Goal: Information Seeking & Learning: Learn about a topic

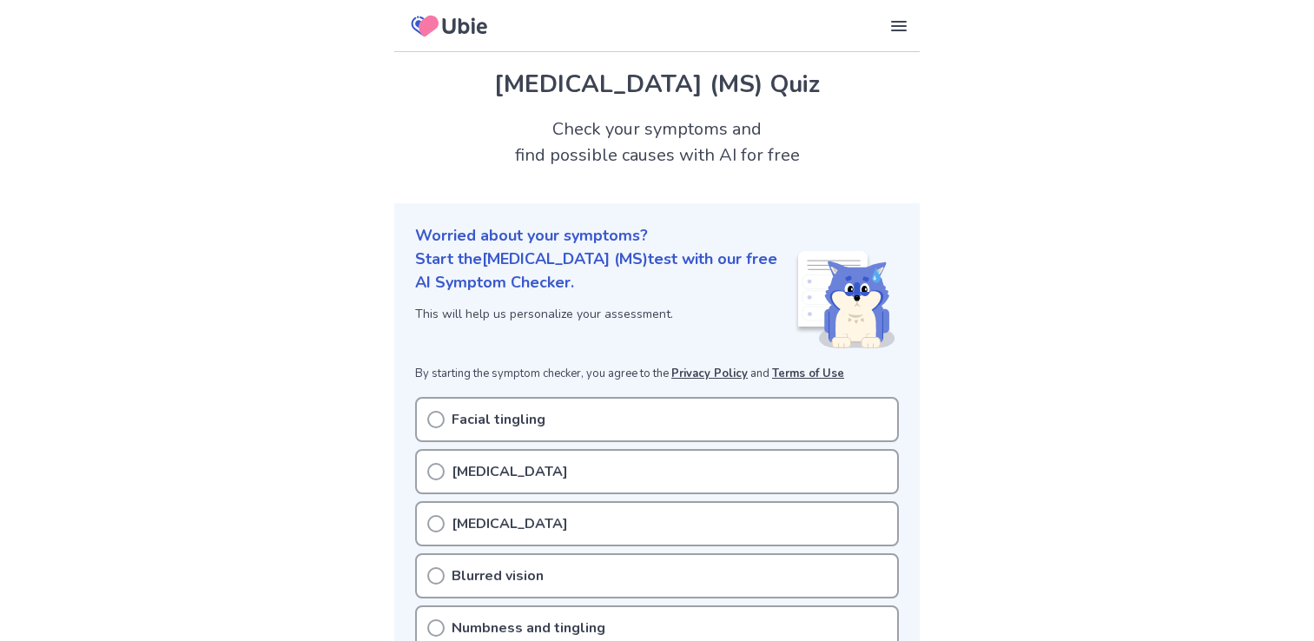
click at [440, 413] on circle at bounding box center [436, 420] width 16 height 16
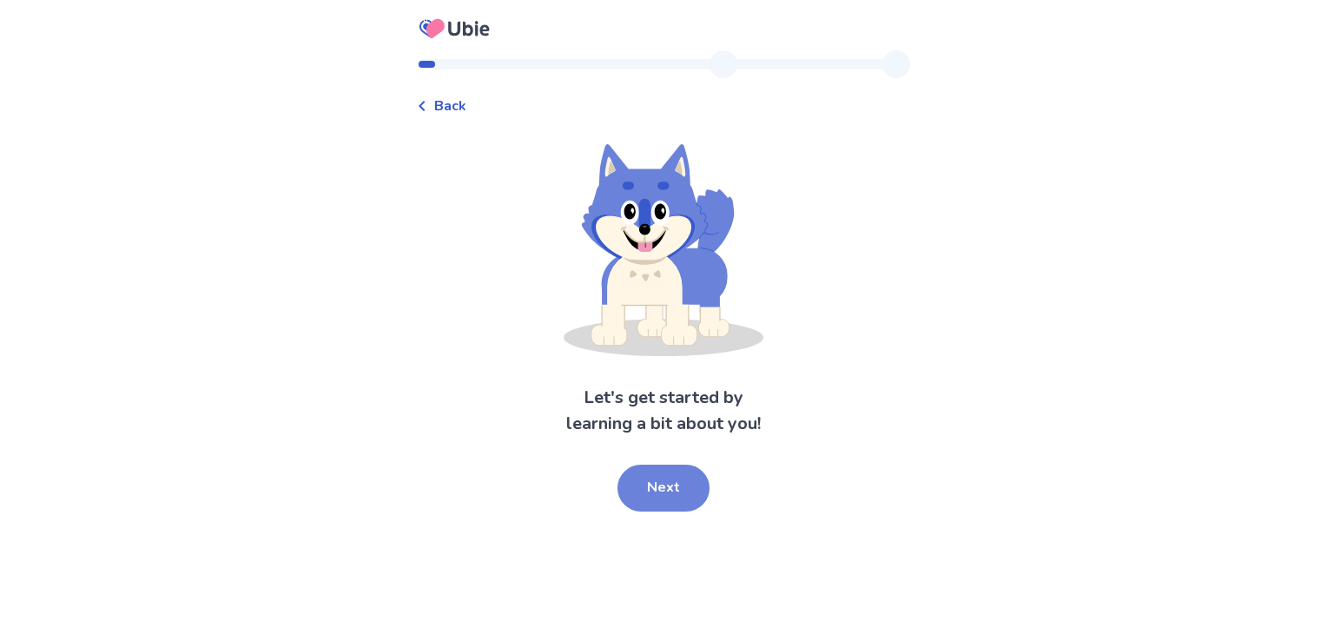
click at [664, 487] on button "Next" at bounding box center [663, 488] width 92 height 47
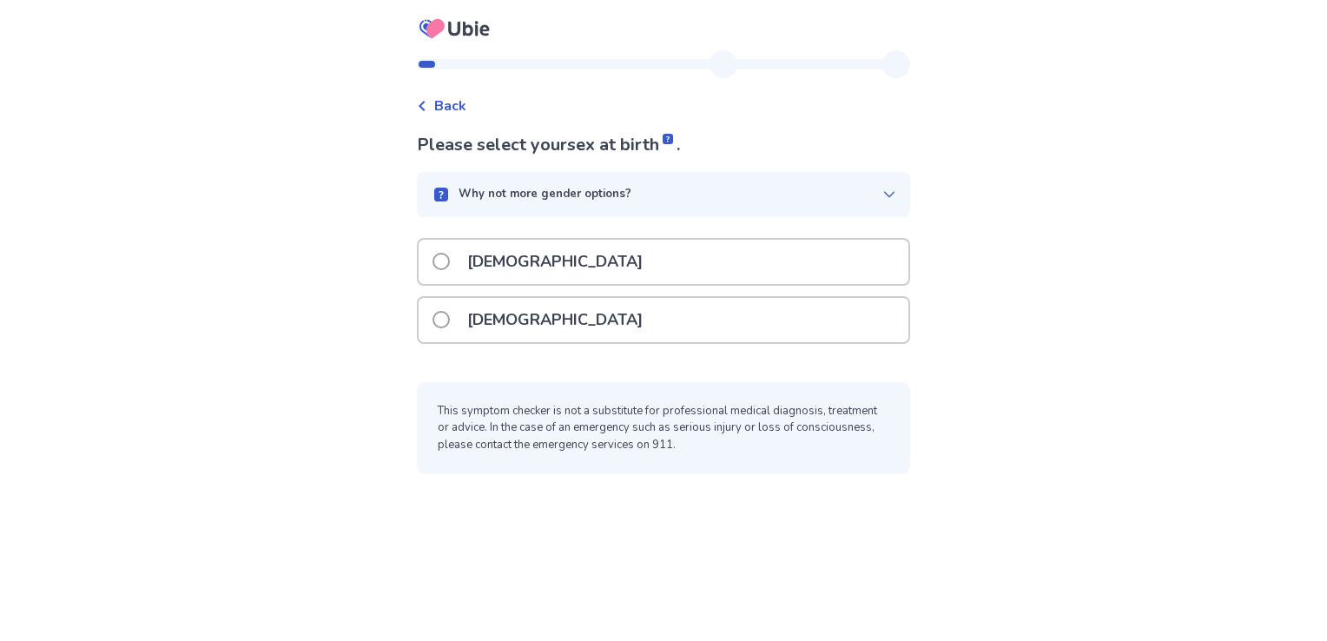
click at [450, 322] on span at bounding box center [440, 319] width 17 height 17
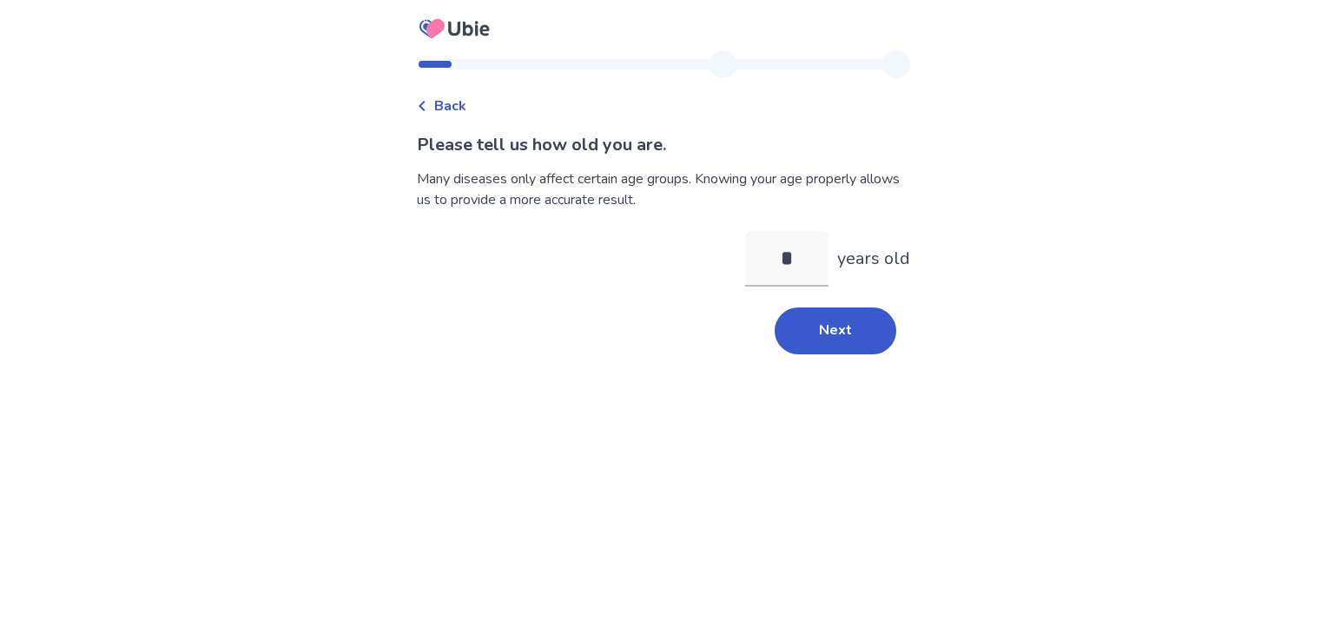
type input "**"
click at [809, 346] on button "Next" at bounding box center [836, 330] width 122 height 47
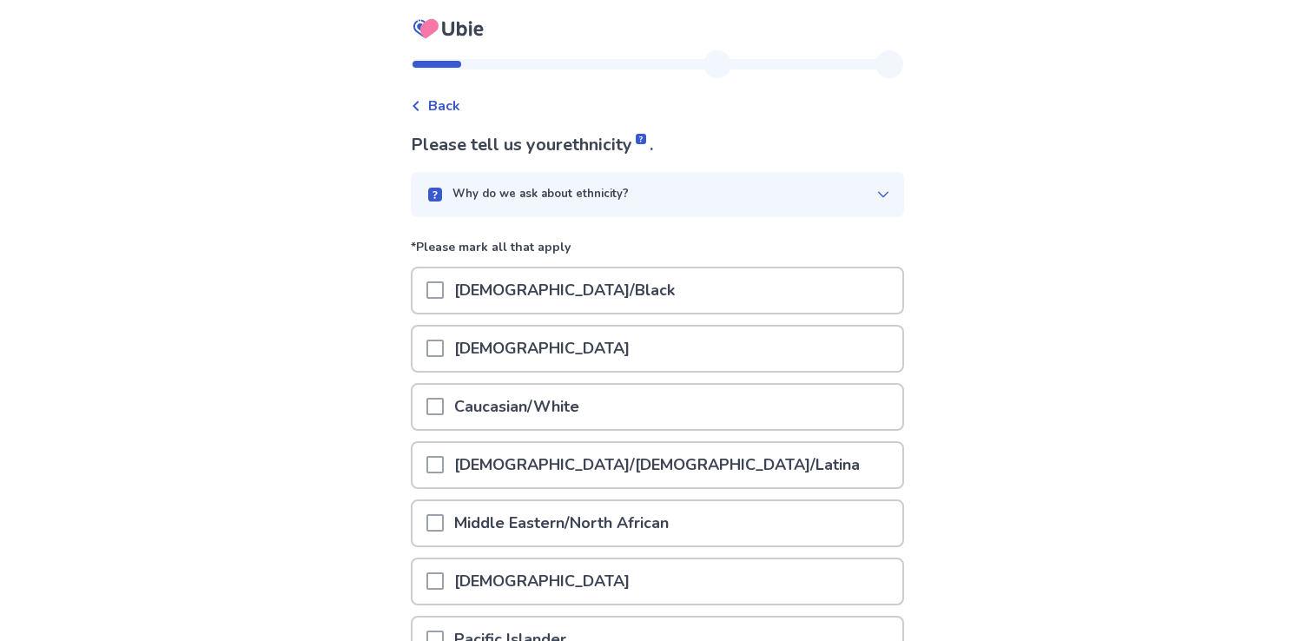
click at [441, 410] on span at bounding box center [434, 406] width 17 height 17
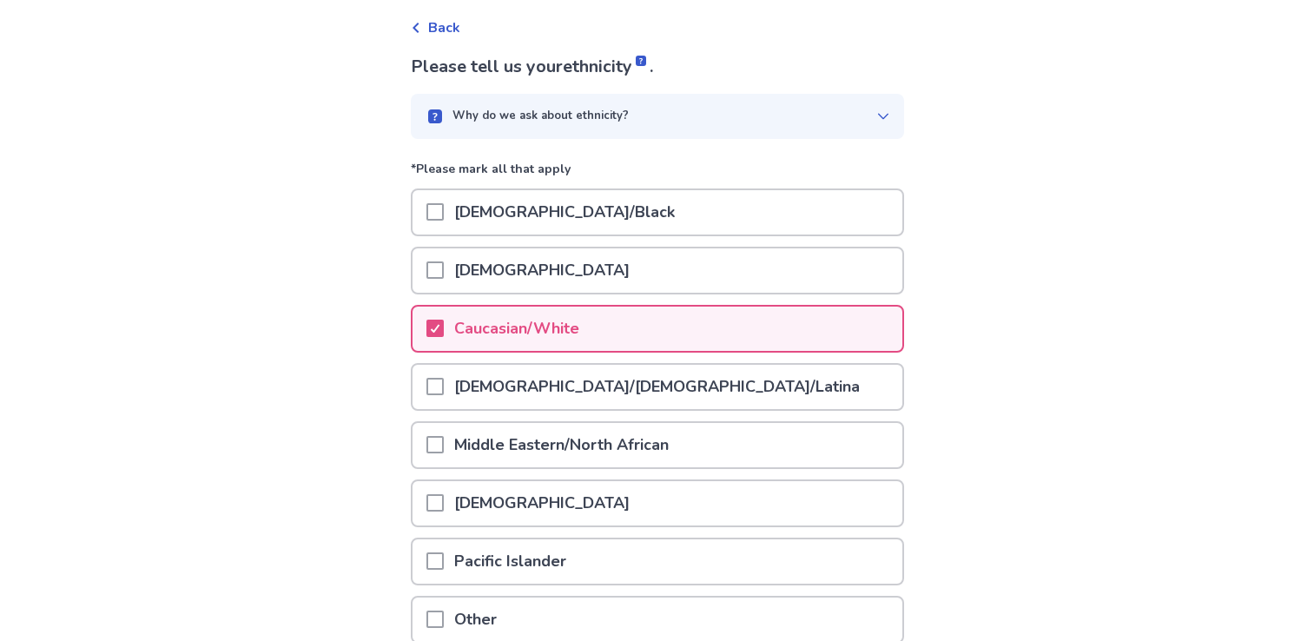
scroll to position [179, 0]
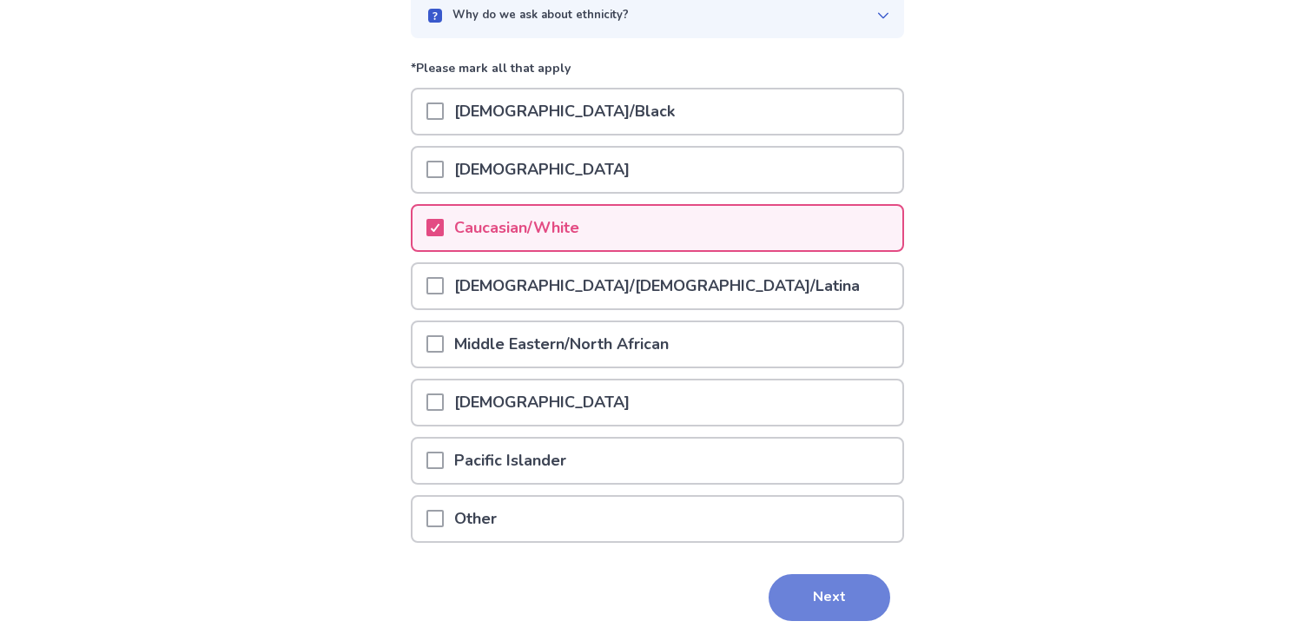
click at [827, 591] on button "Next" at bounding box center [830, 597] width 122 height 47
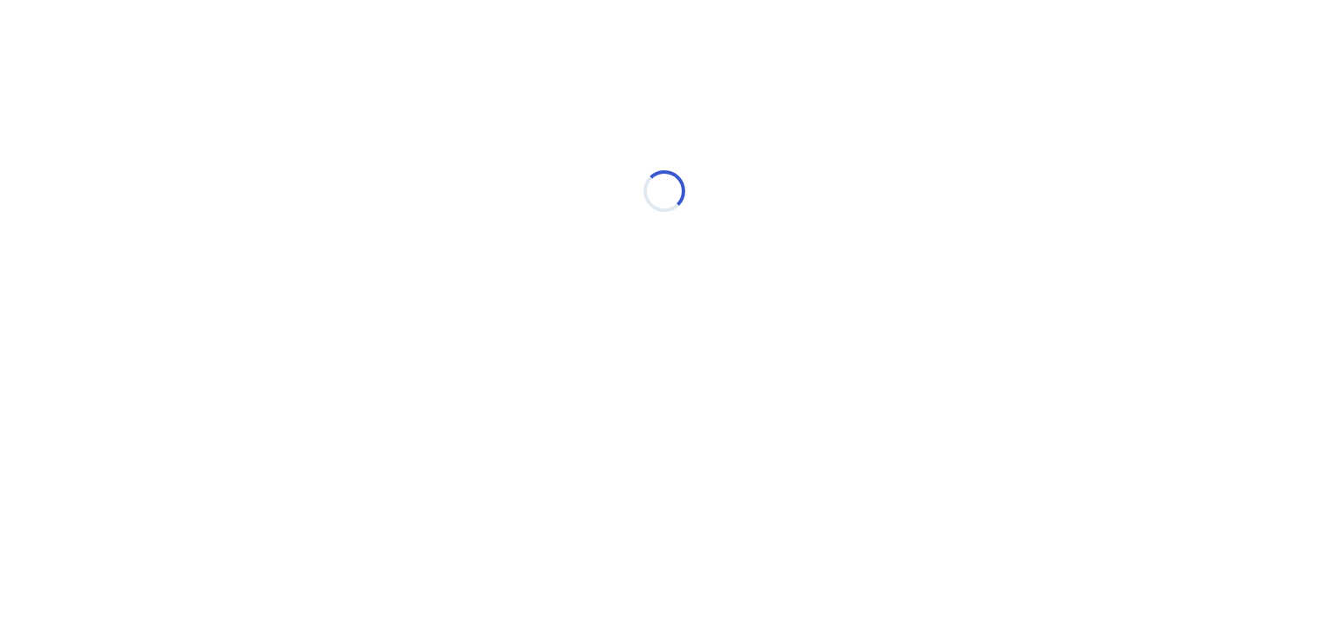
scroll to position [0, 0]
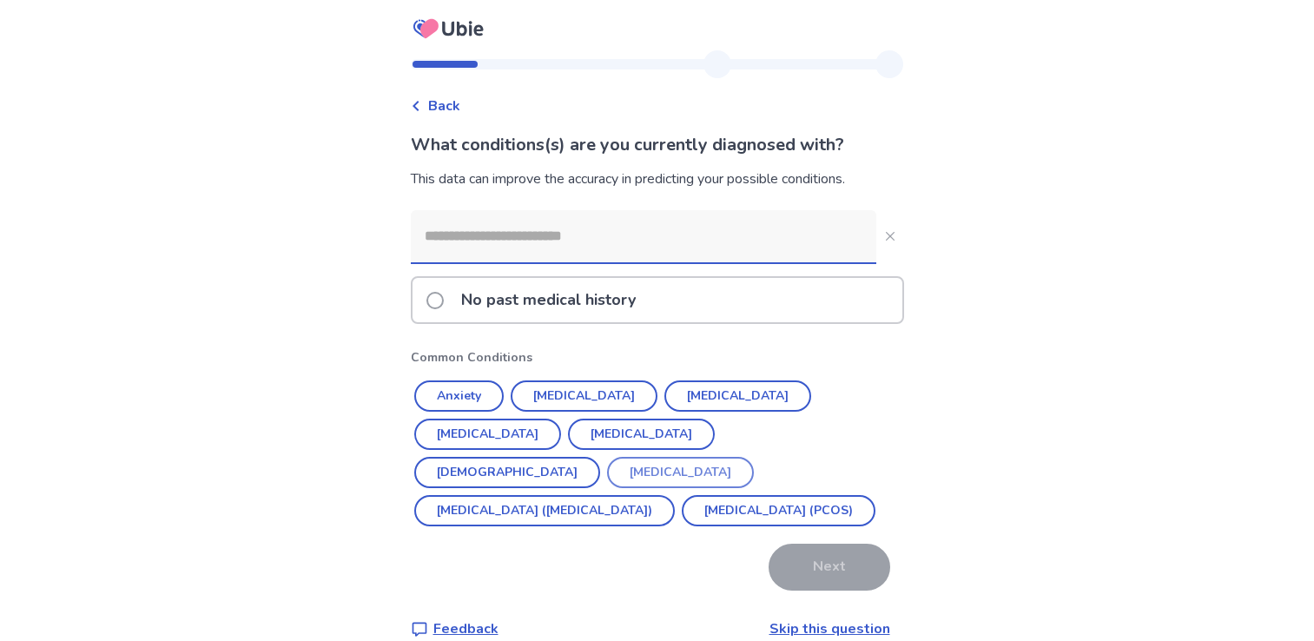
click at [751, 457] on button "[MEDICAL_DATA]" at bounding box center [680, 472] width 147 height 31
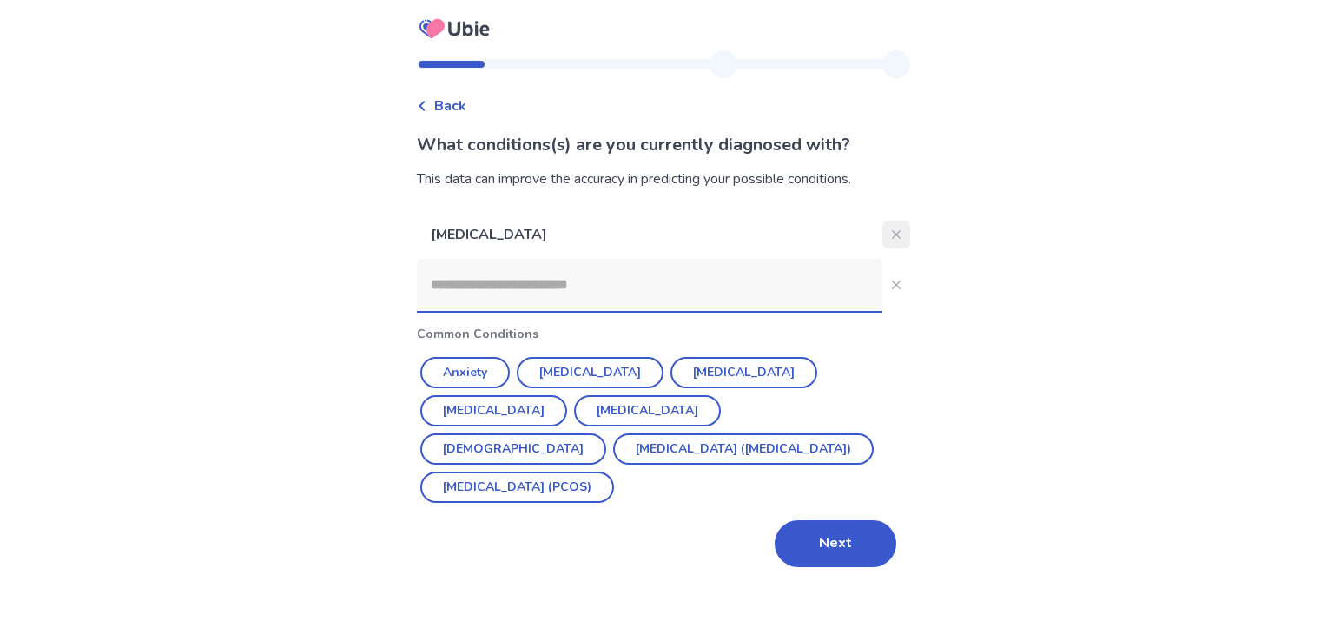
click at [892, 230] on icon "Close" at bounding box center [896, 234] width 9 height 9
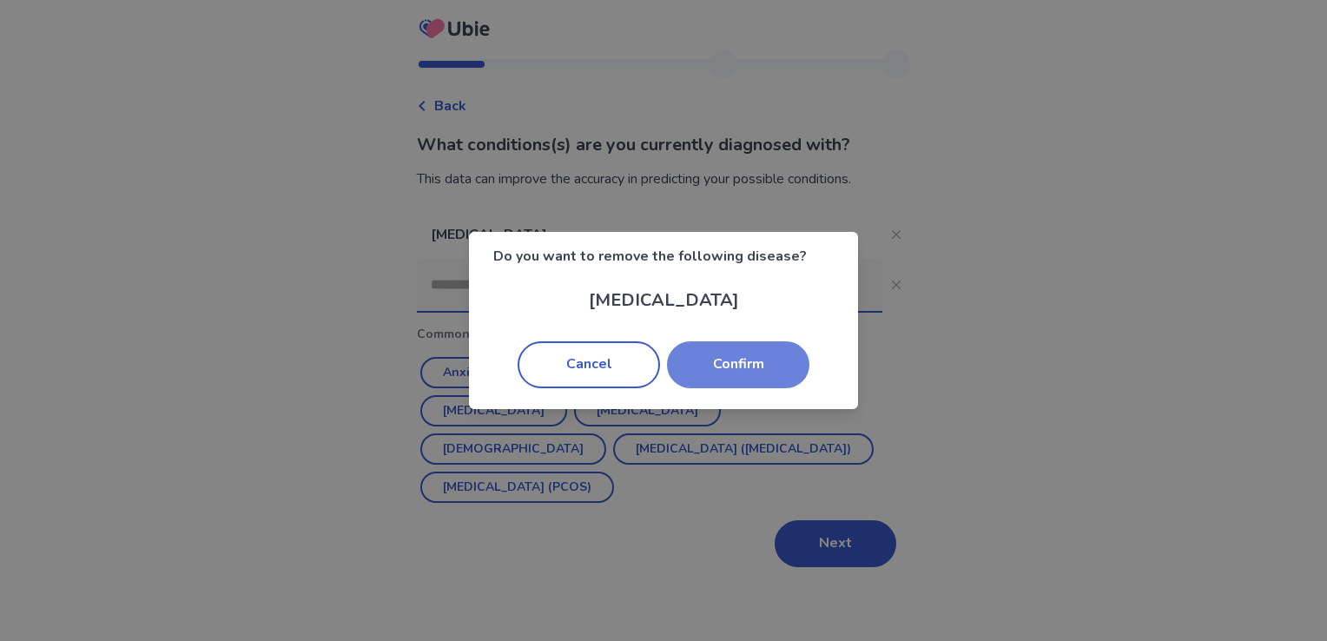
click at [702, 360] on button "Confirm" at bounding box center [738, 364] width 142 height 47
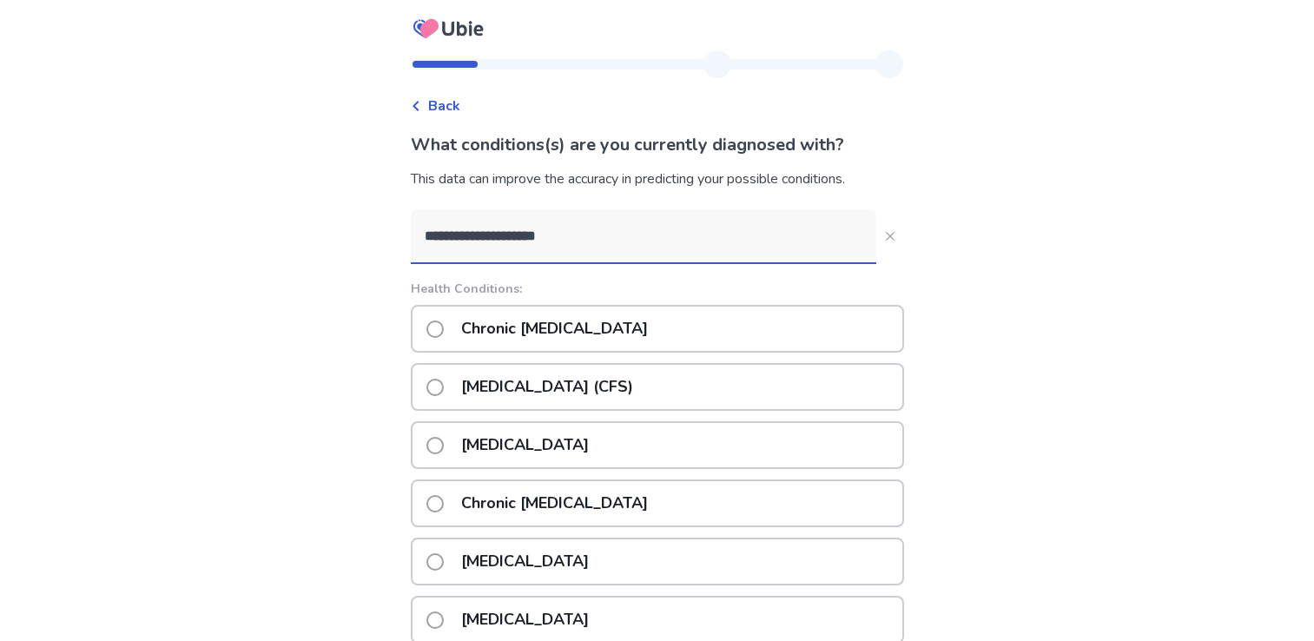
type input "**********"
click at [444, 447] on span at bounding box center [434, 445] width 17 height 17
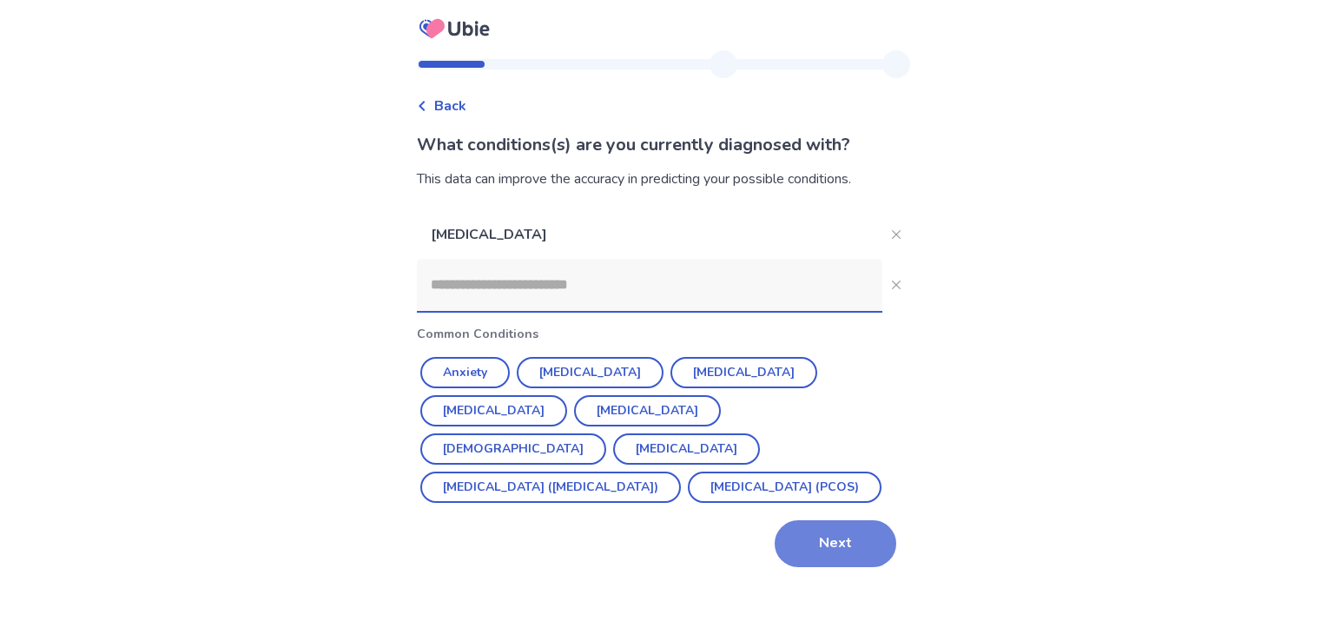
click at [827, 537] on button "Next" at bounding box center [836, 543] width 122 height 47
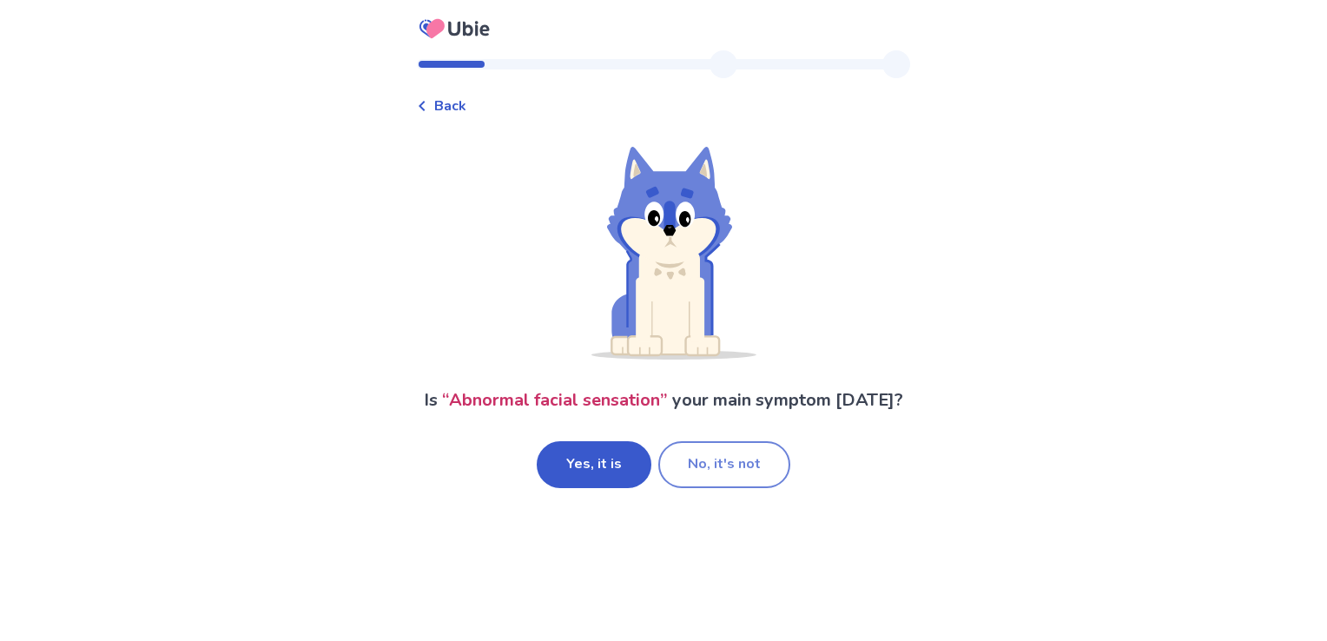
click at [736, 472] on button "No, it's not" at bounding box center [724, 464] width 132 height 47
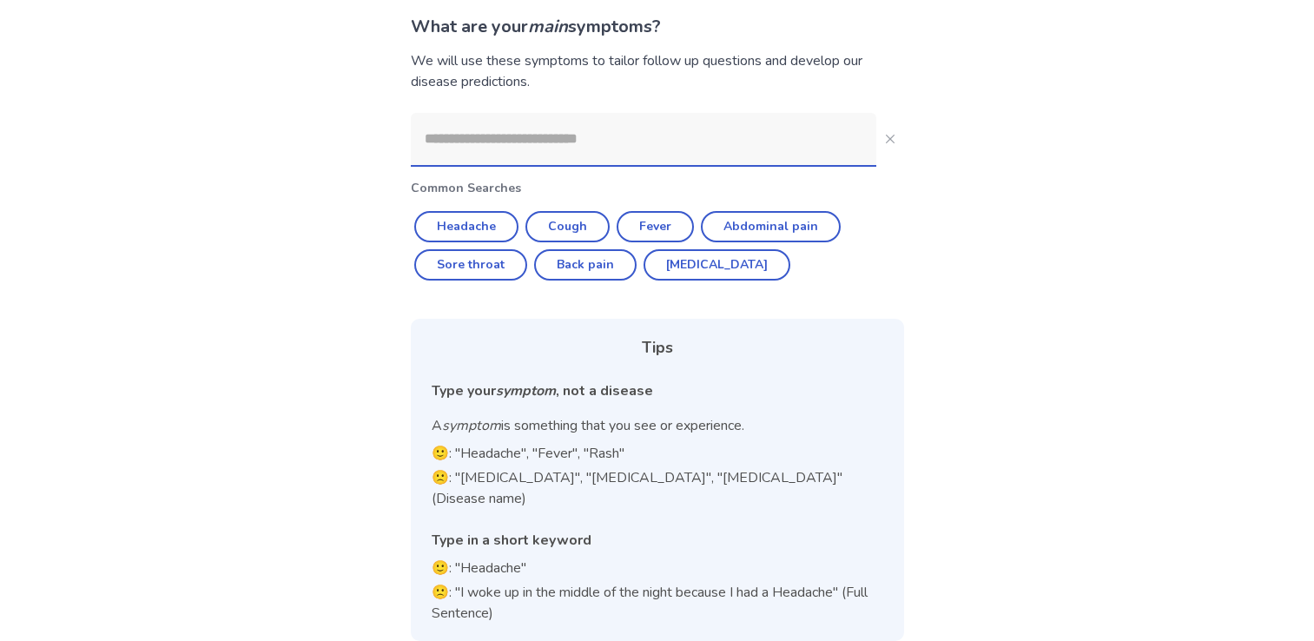
scroll to position [74, 0]
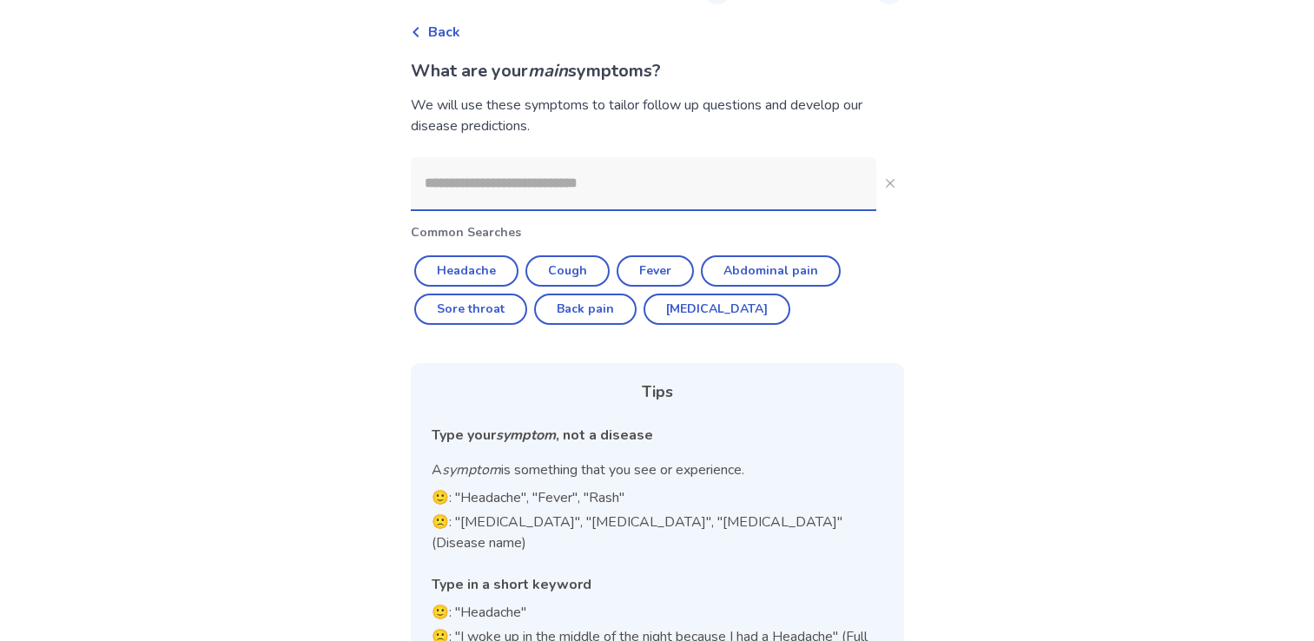
click at [534, 185] on input at bounding box center [643, 183] width 465 height 52
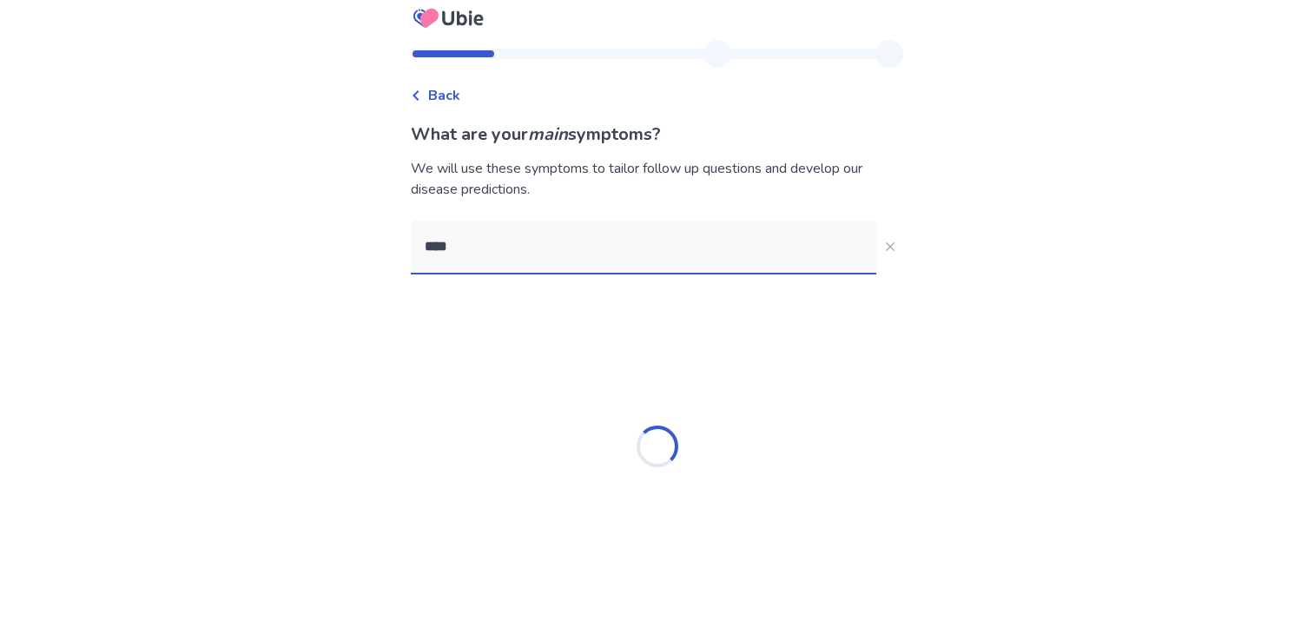
scroll to position [10, 0]
type input "********"
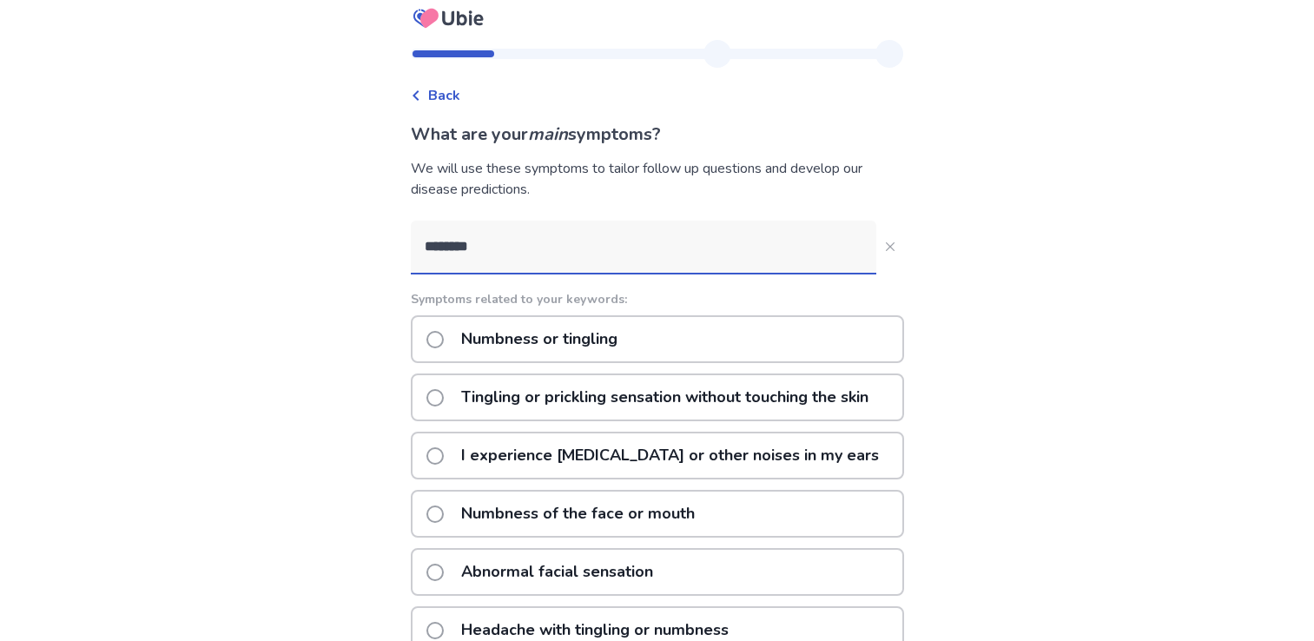
scroll to position [76, 0]
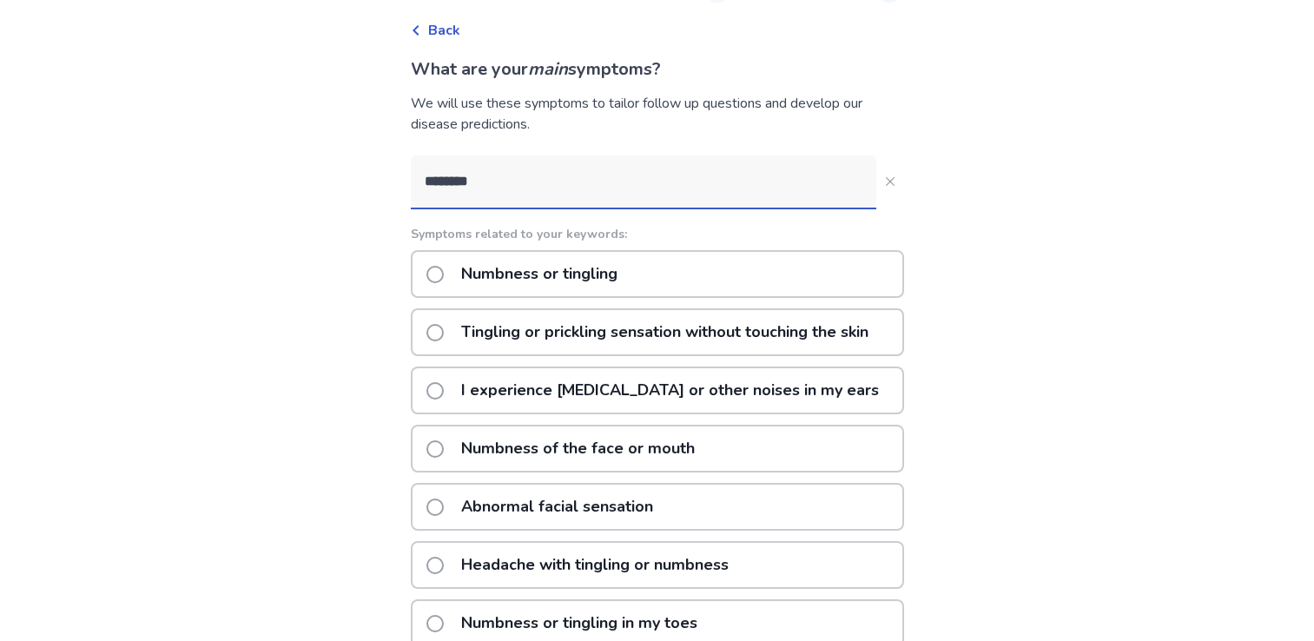
click at [444, 273] on span at bounding box center [434, 274] width 17 height 17
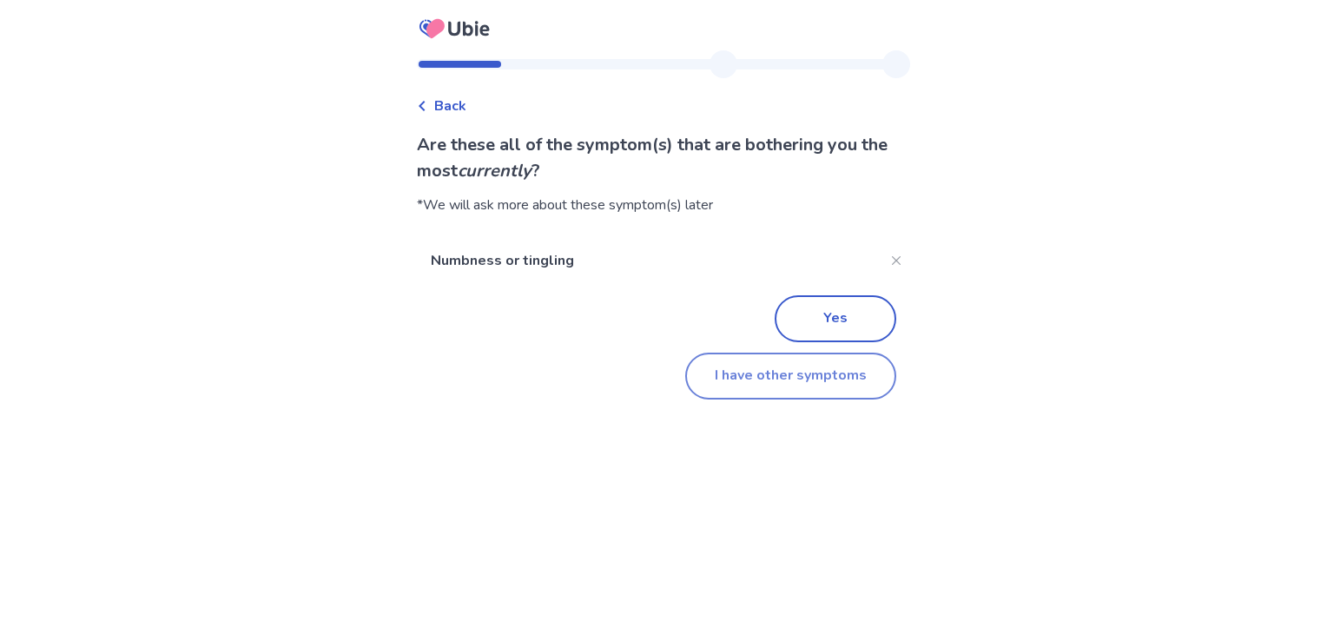
click at [780, 375] on button "I have other symptoms" at bounding box center [790, 376] width 211 height 47
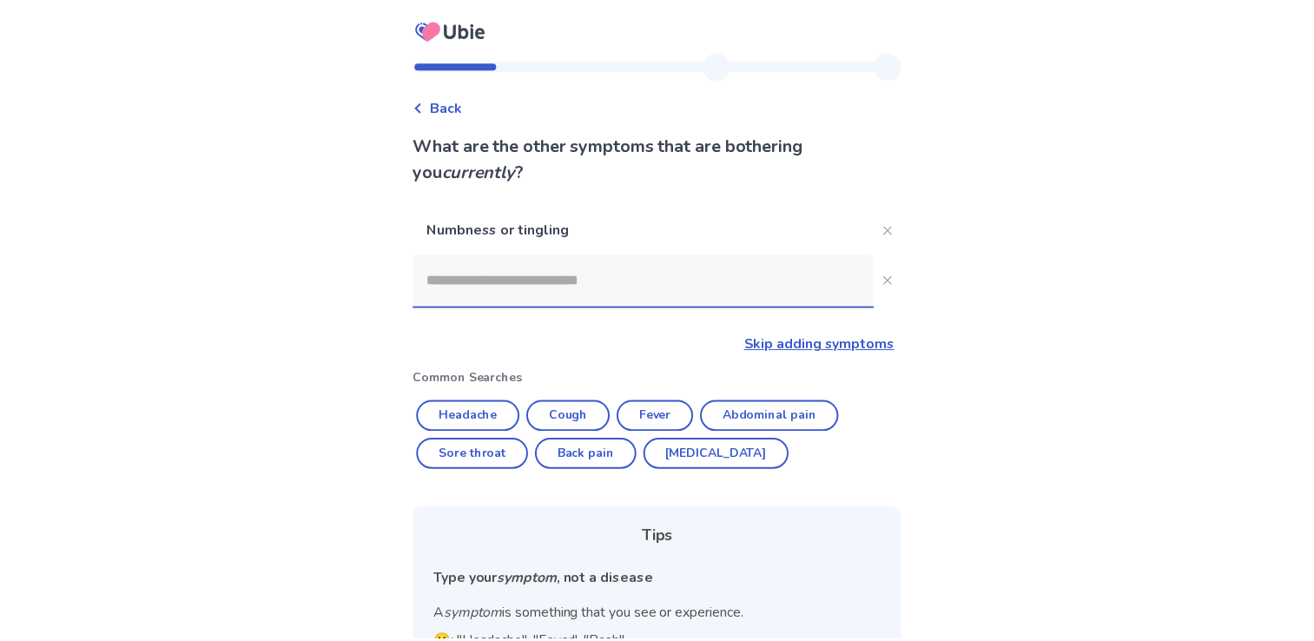
scroll to position [76, 0]
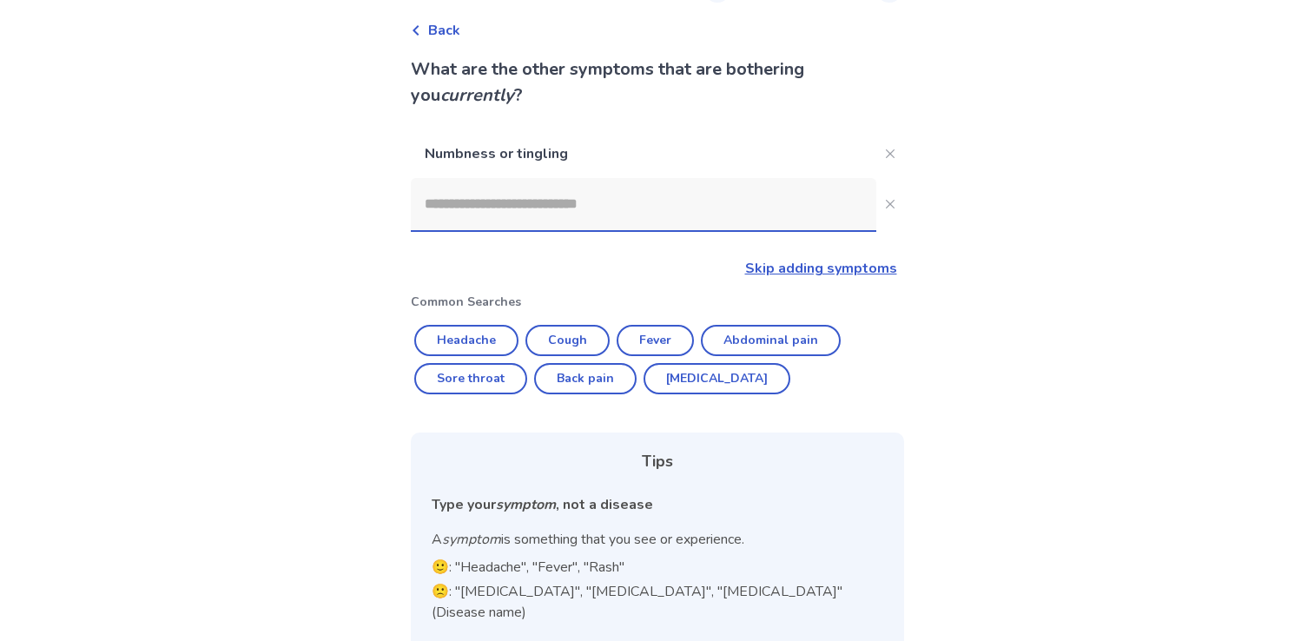
click at [579, 205] on input at bounding box center [643, 204] width 465 height 52
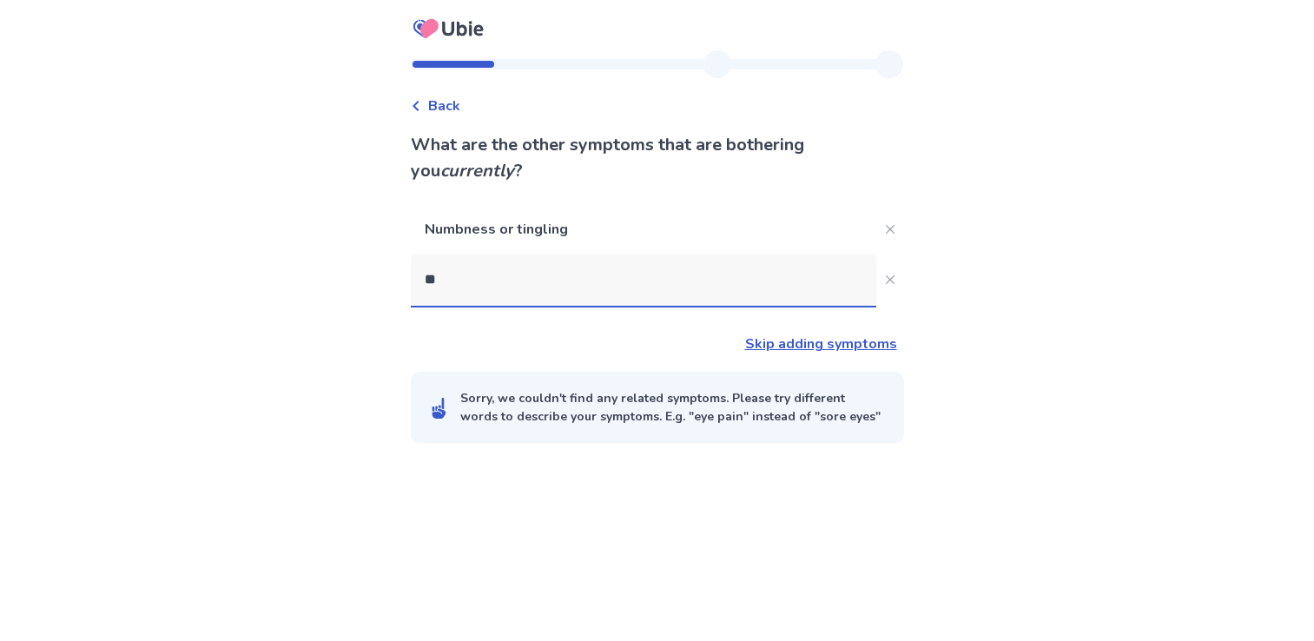
scroll to position [0, 0]
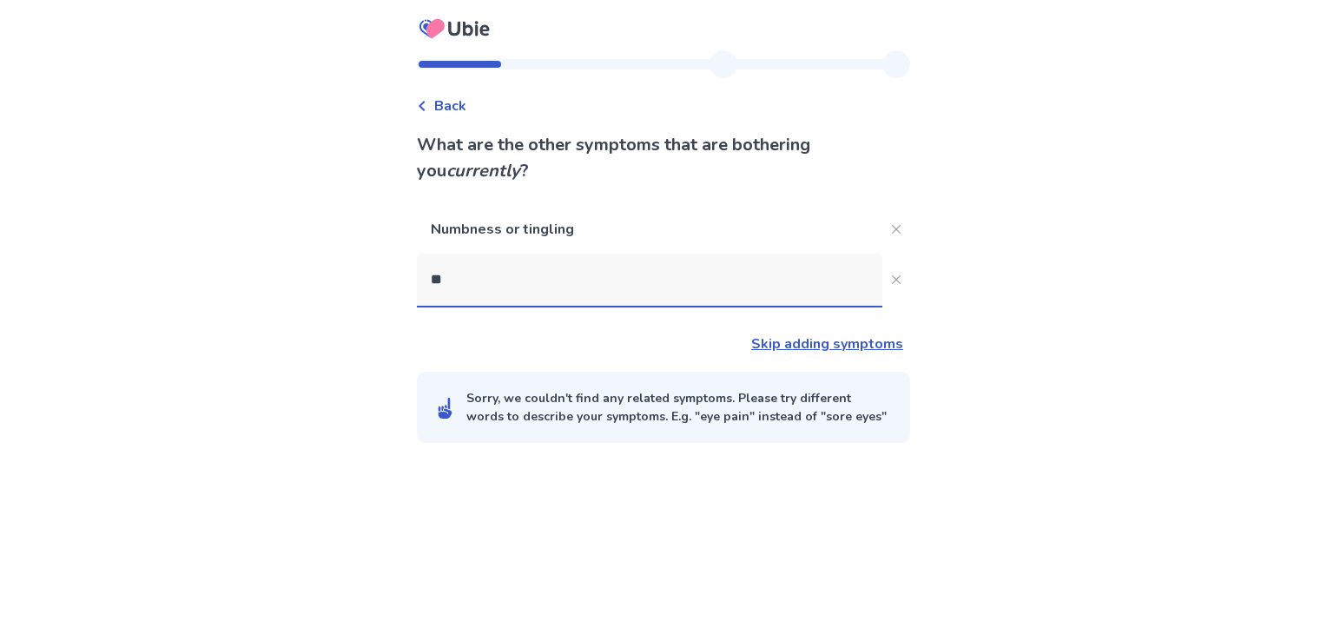
type input "***"
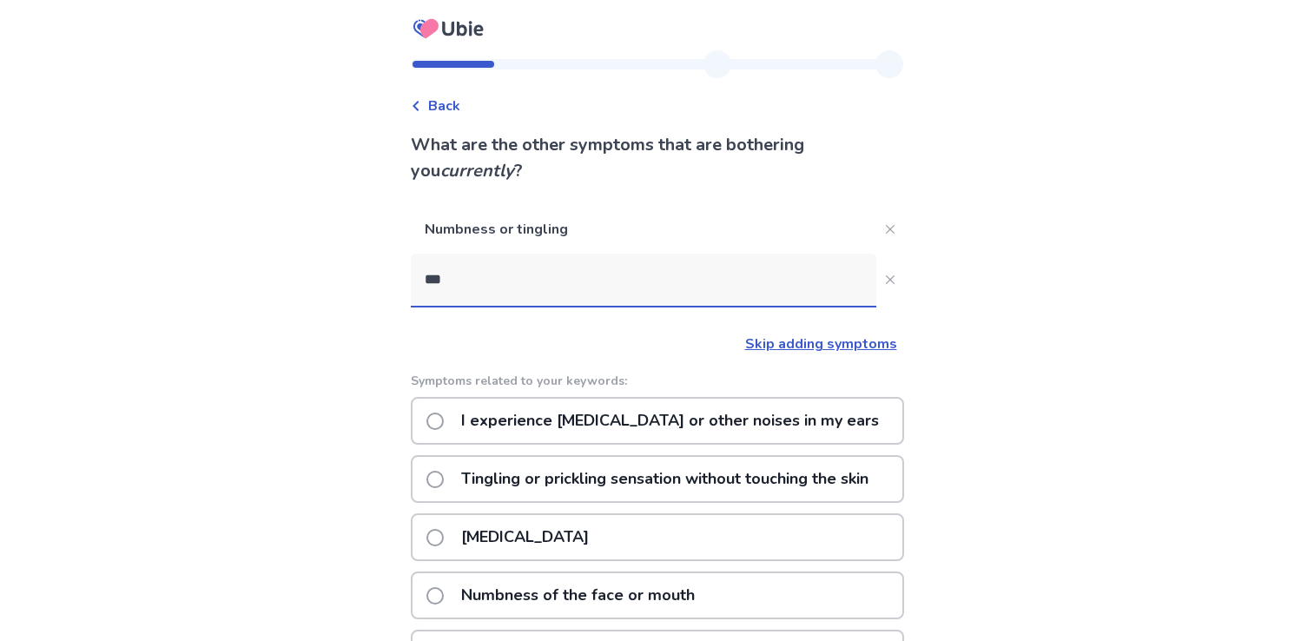
click at [444, 418] on span at bounding box center [434, 421] width 17 height 17
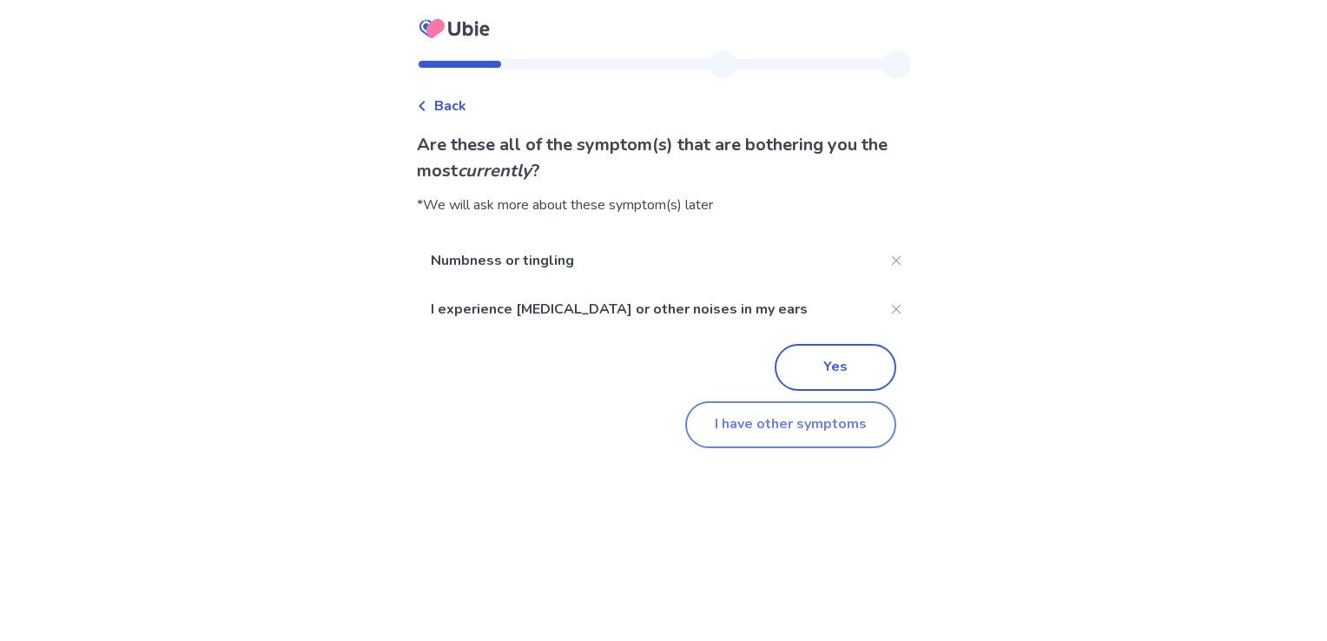
click at [774, 421] on button "I have other symptoms" at bounding box center [790, 424] width 211 height 47
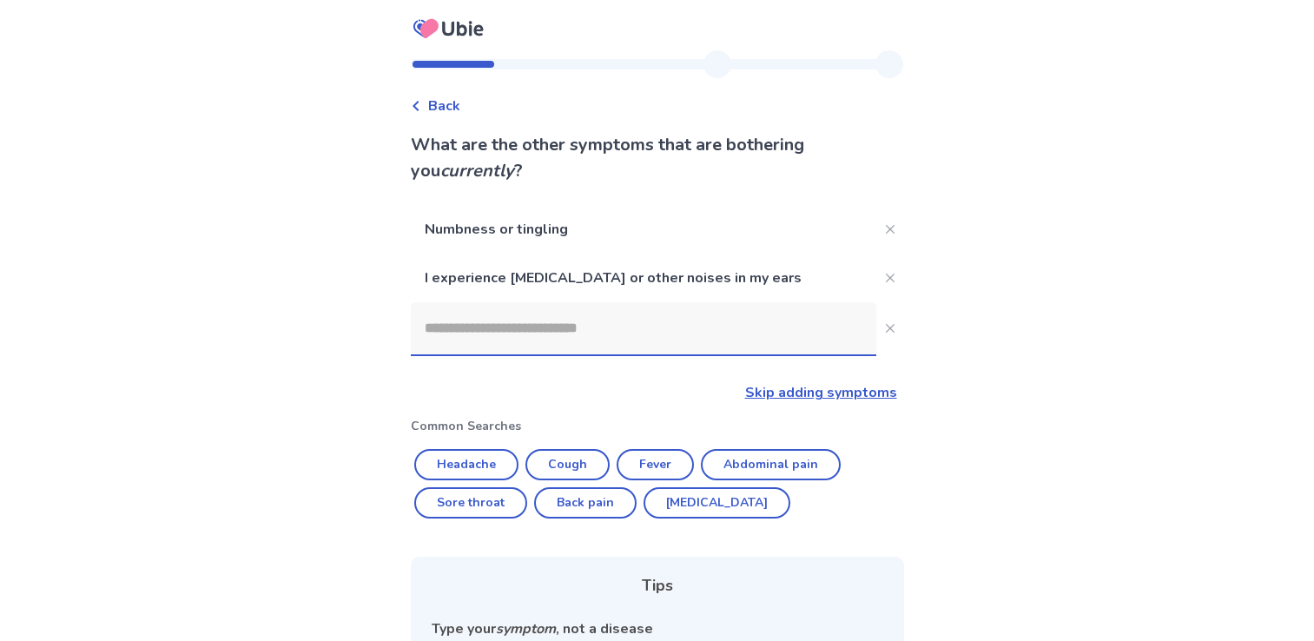
click at [578, 338] on input at bounding box center [643, 328] width 465 height 52
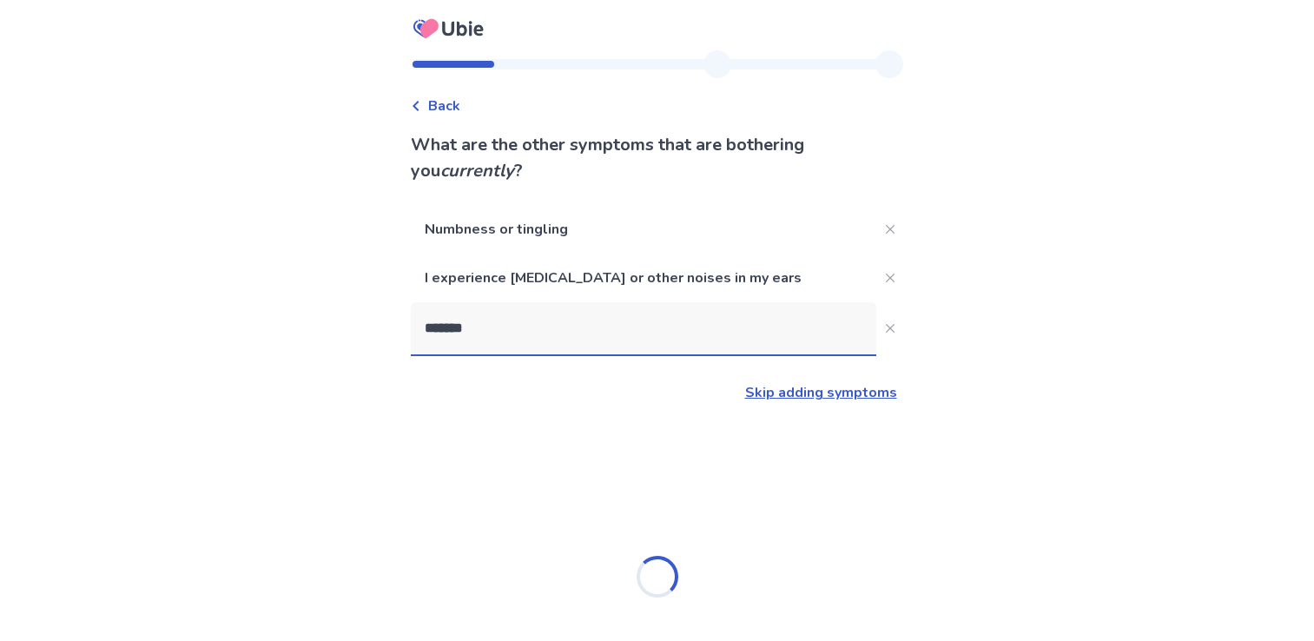
type input "********"
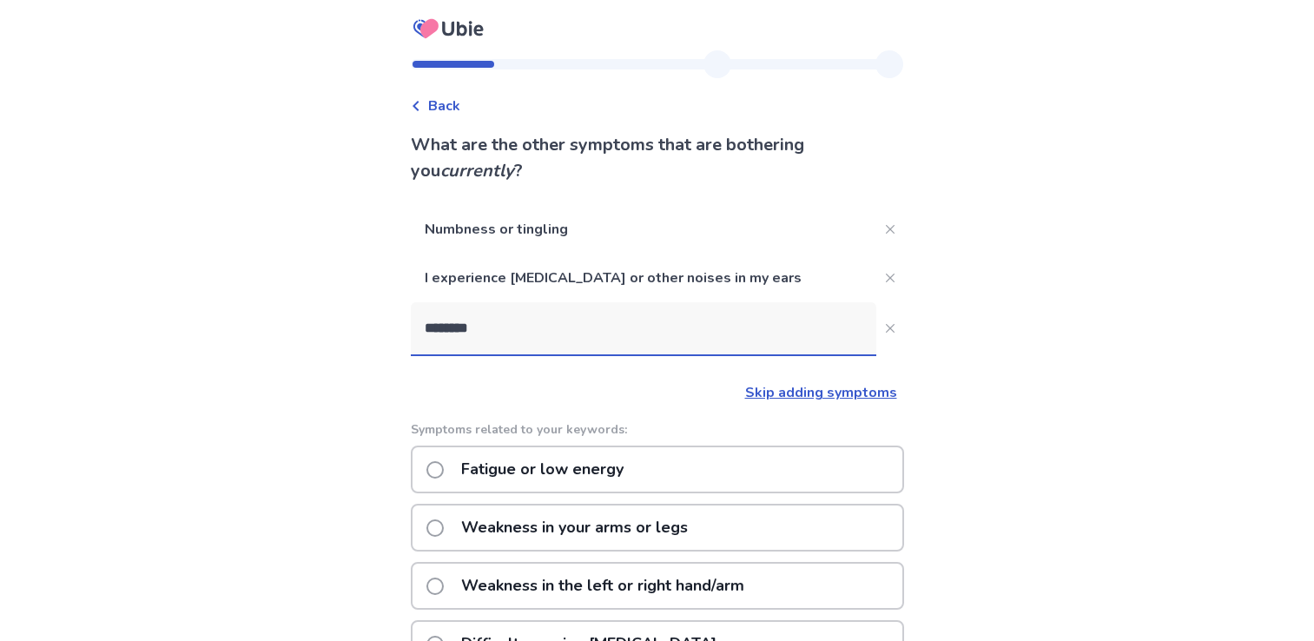
click at [444, 465] on span at bounding box center [434, 469] width 17 height 17
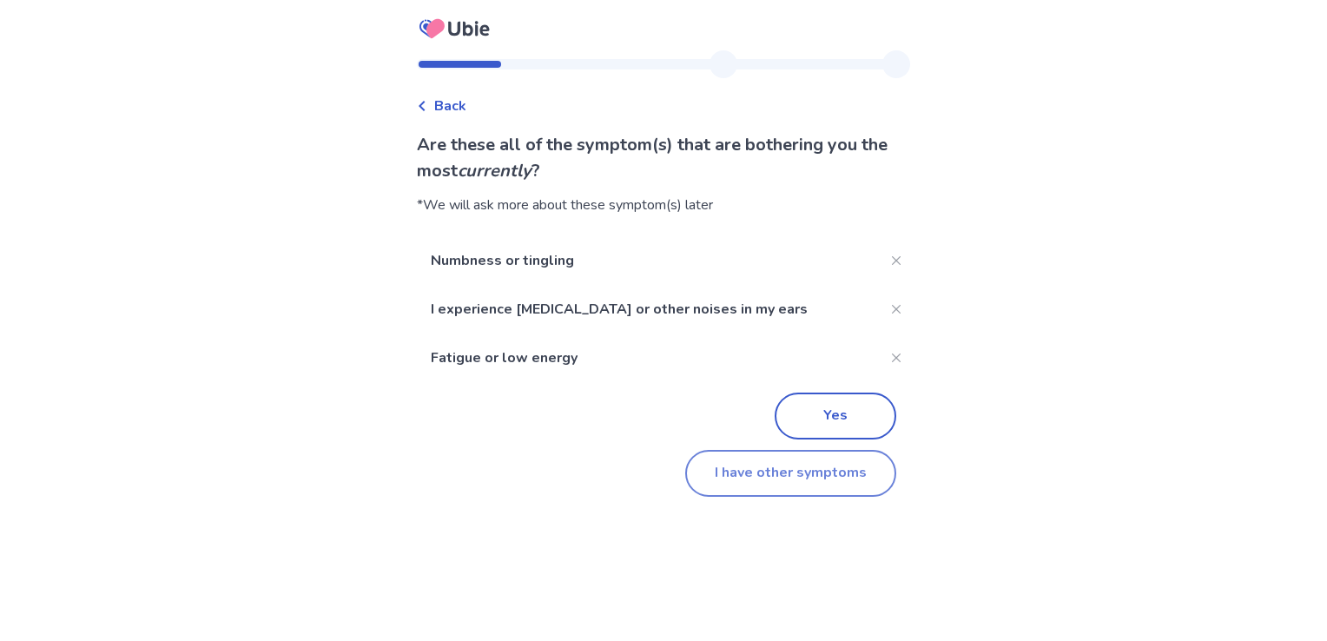
click at [784, 472] on button "I have other symptoms" at bounding box center [790, 473] width 211 height 47
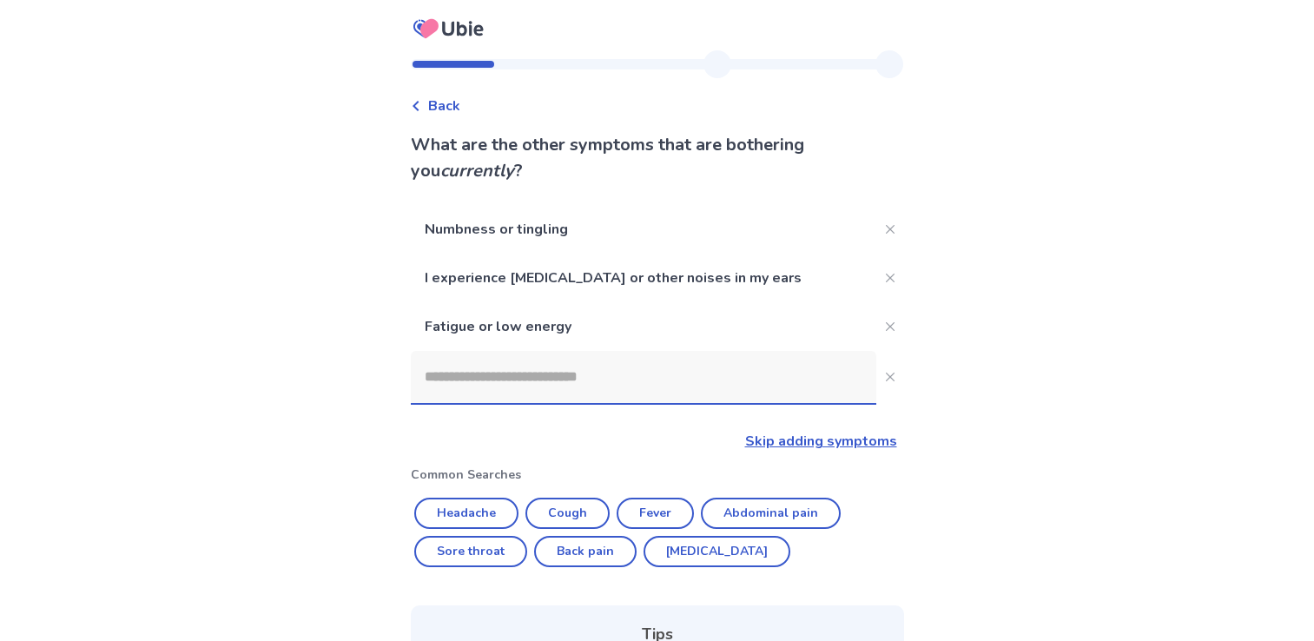
click at [600, 399] on input at bounding box center [643, 377] width 465 height 52
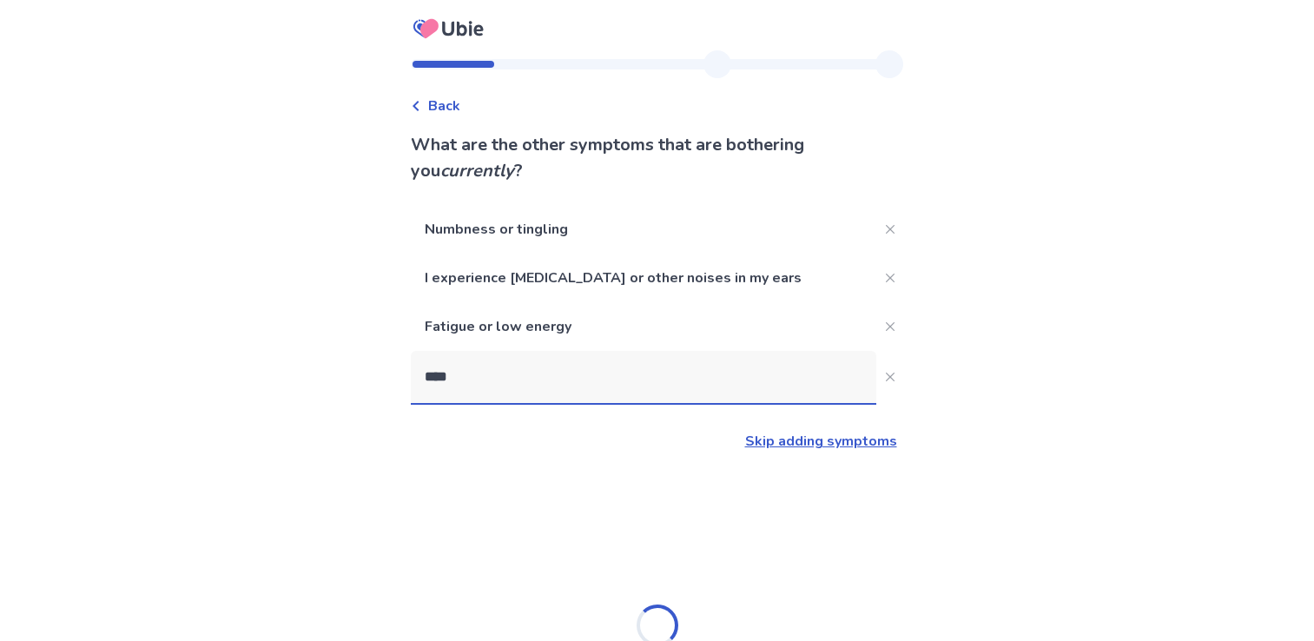
type input "*****"
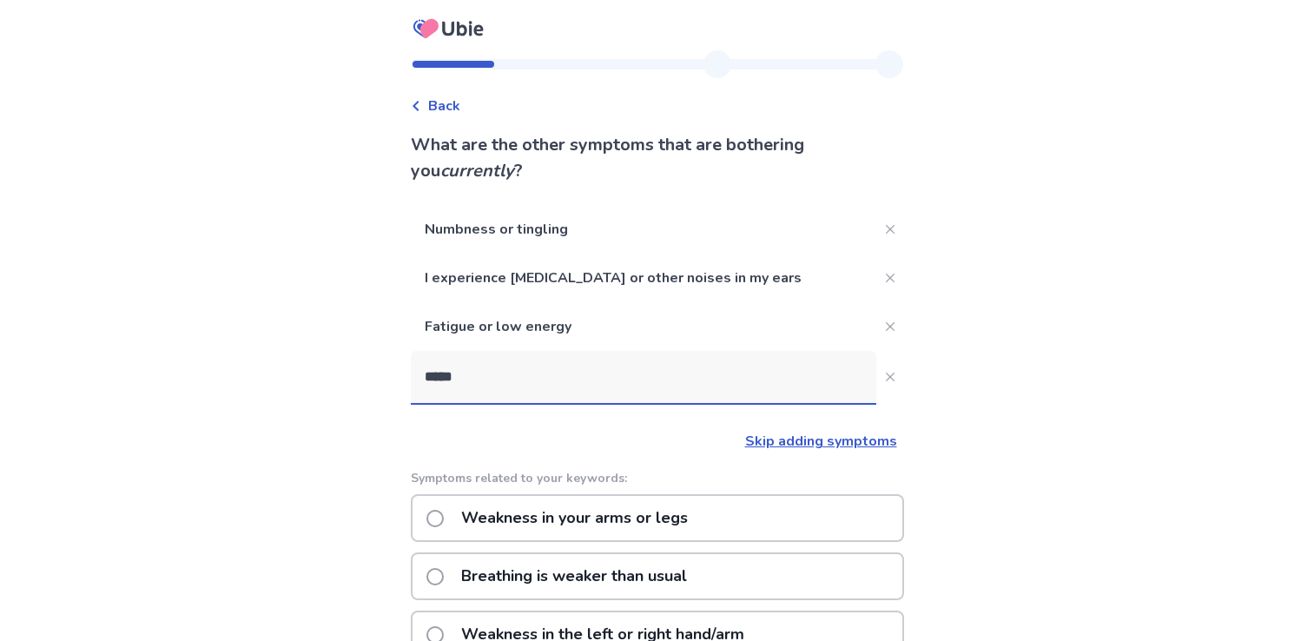
click at [444, 523] on span at bounding box center [434, 518] width 17 height 17
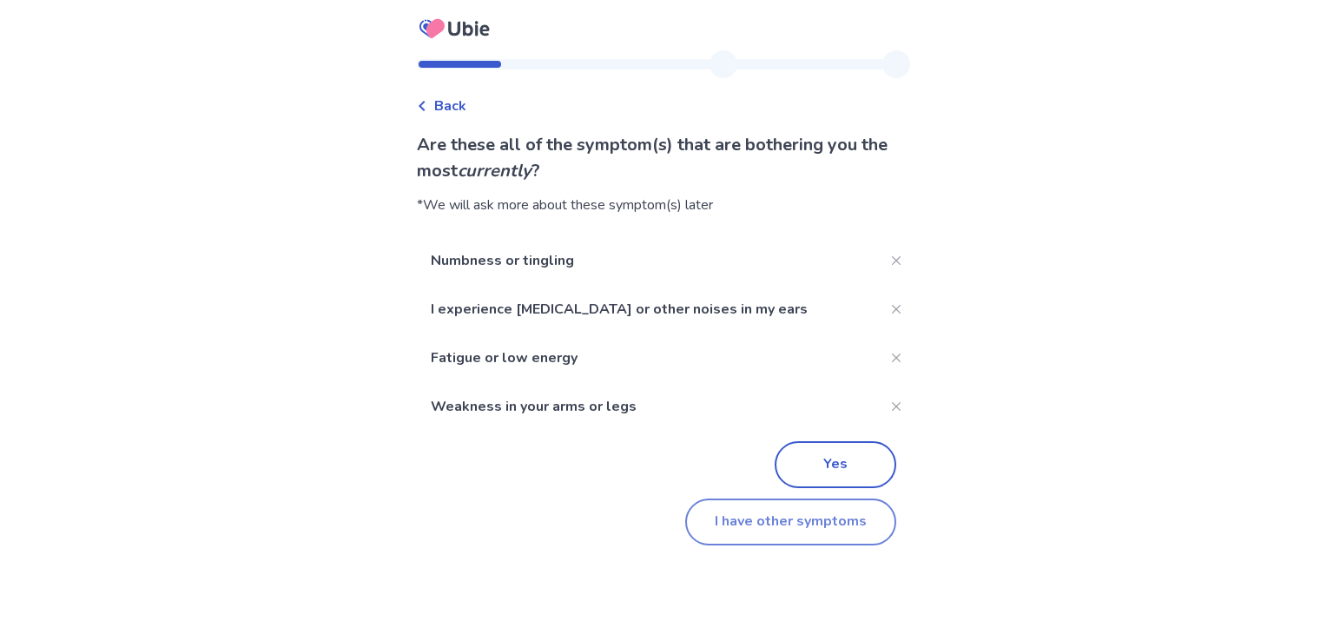
click at [771, 530] on button "I have other symptoms" at bounding box center [790, 521] width 211 height 47
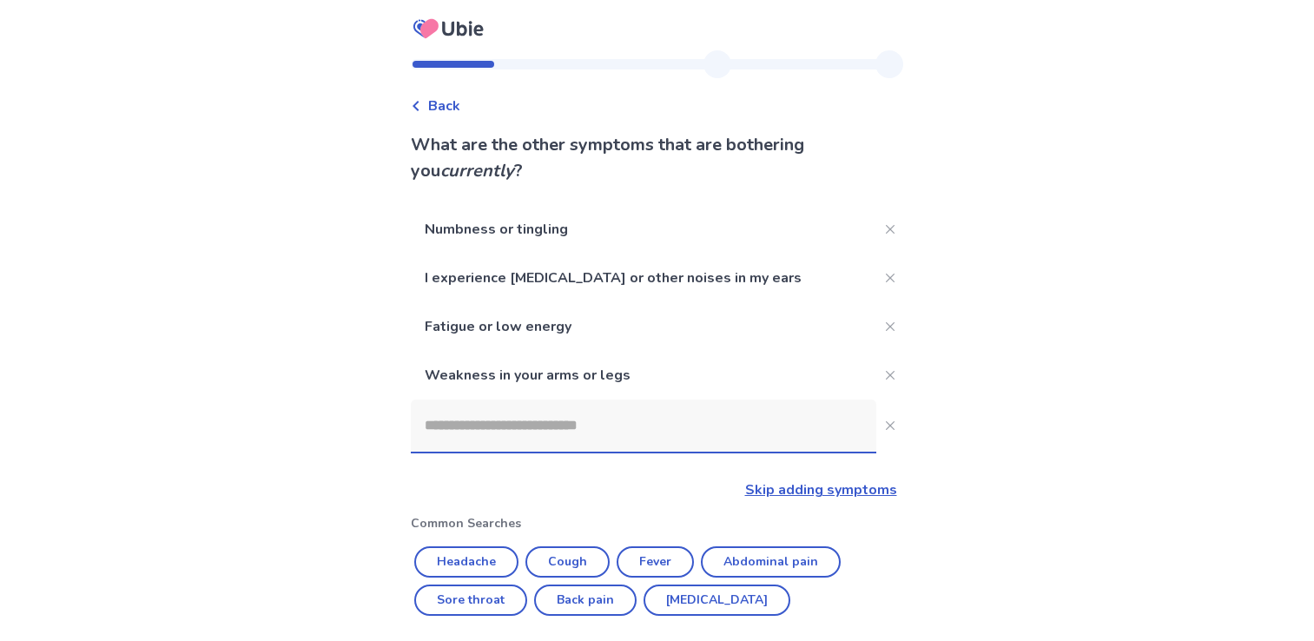
click at [684, 425] on input at bounding box center [643, 425] width 465 height 52
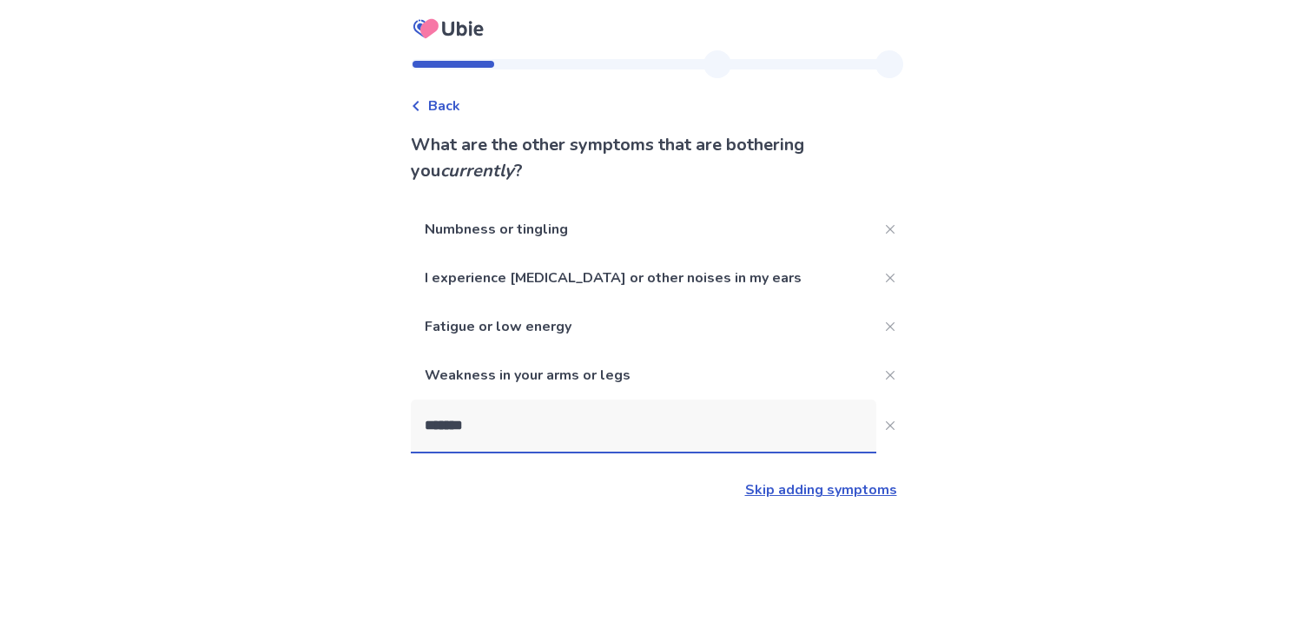
type input "*******"
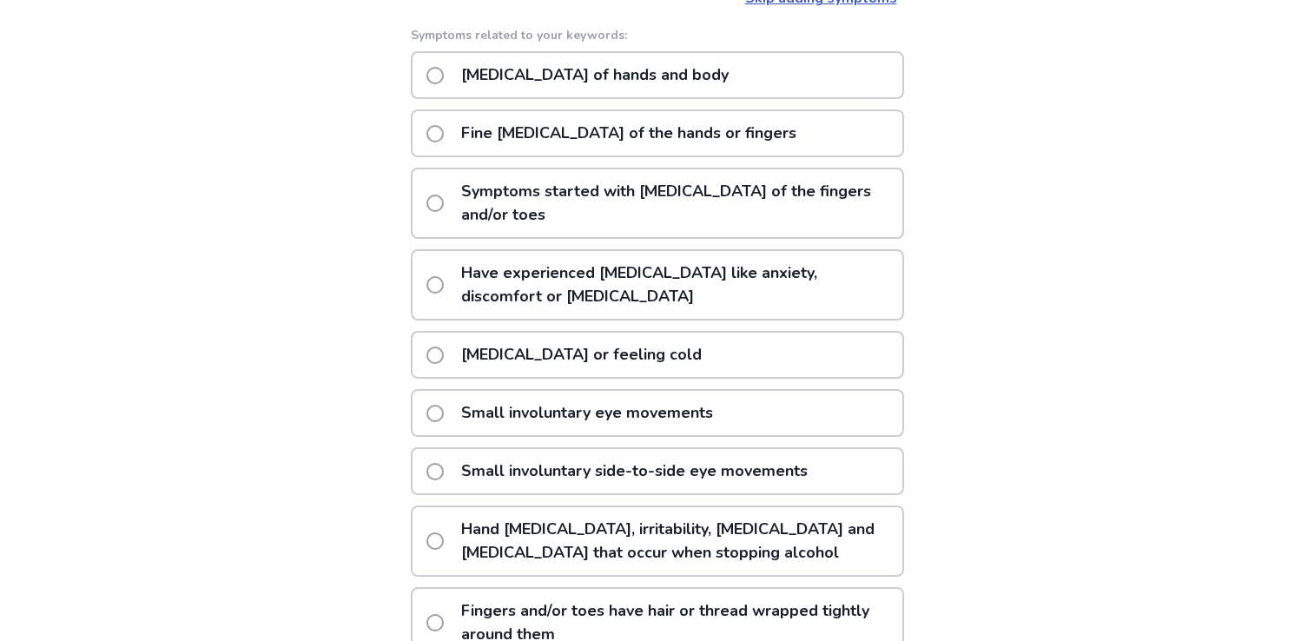
scroll to position [468, 0]
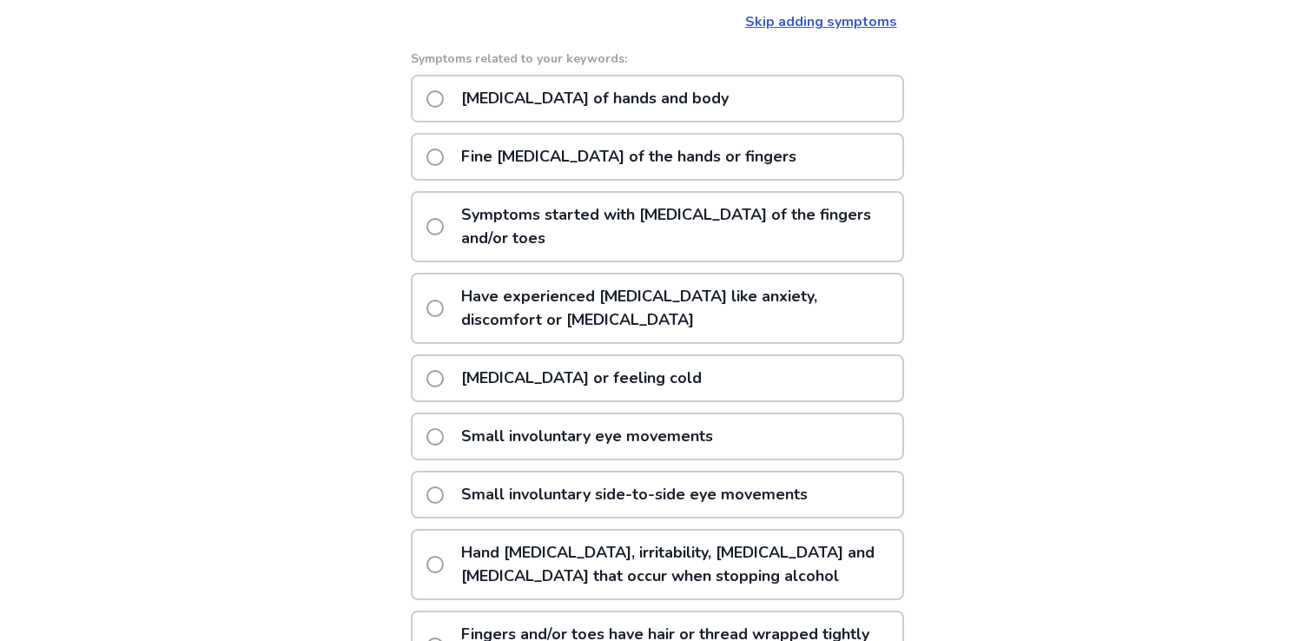
click at [444, 155] on span at bounding box center [434, 157] width 17 height 17
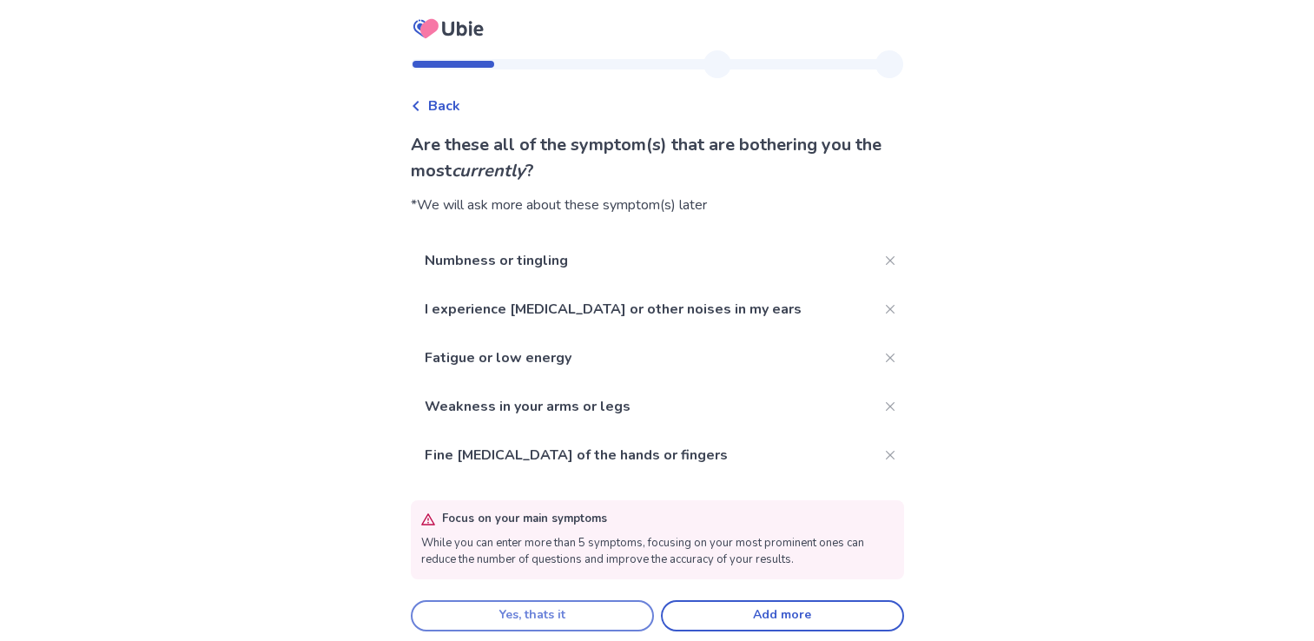
click at [541, 618] on button "Yes, thats it" at bounding box center [532, 615] width 243 height 31
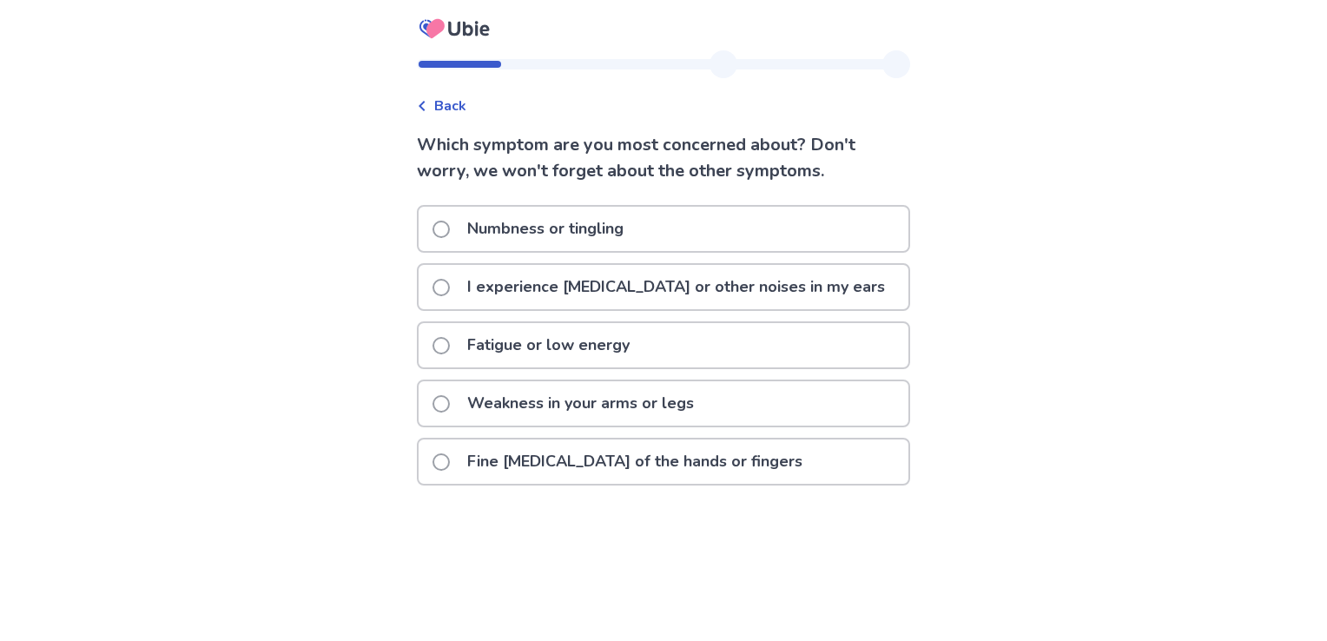
click at [448, 402] on span at bounding box center [440, 403] width 17 height 17
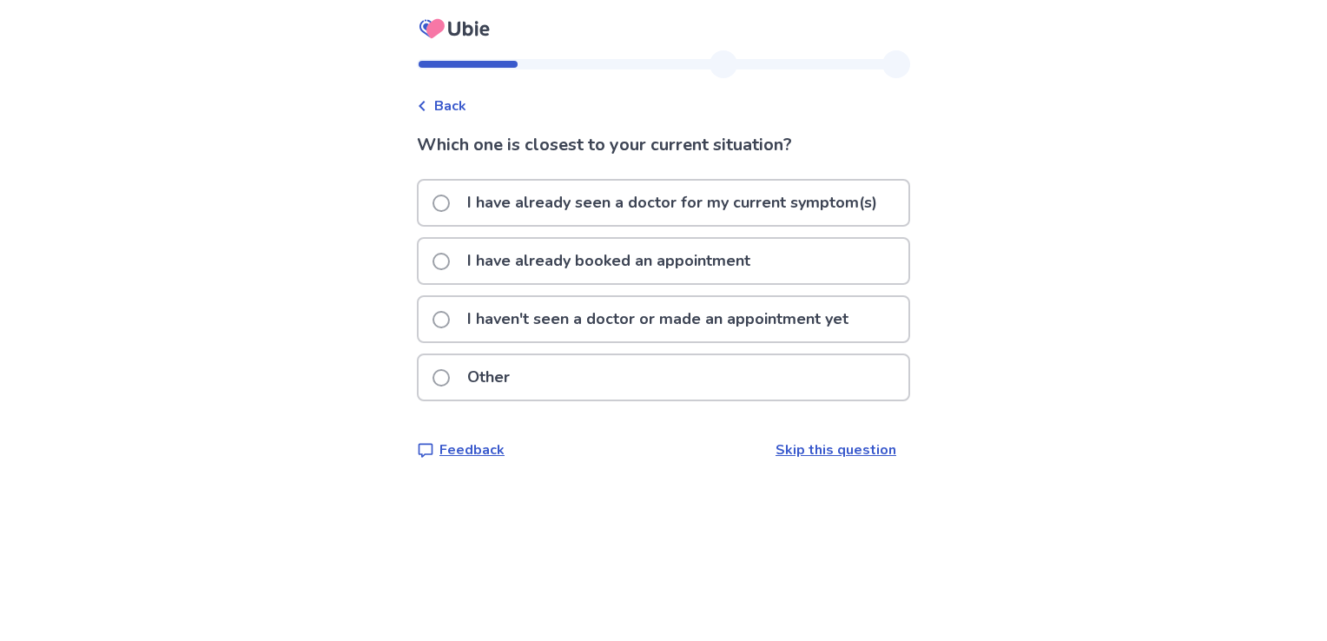
click at [447, 265] on span at bounding box center [440, 261] width 17 height 17
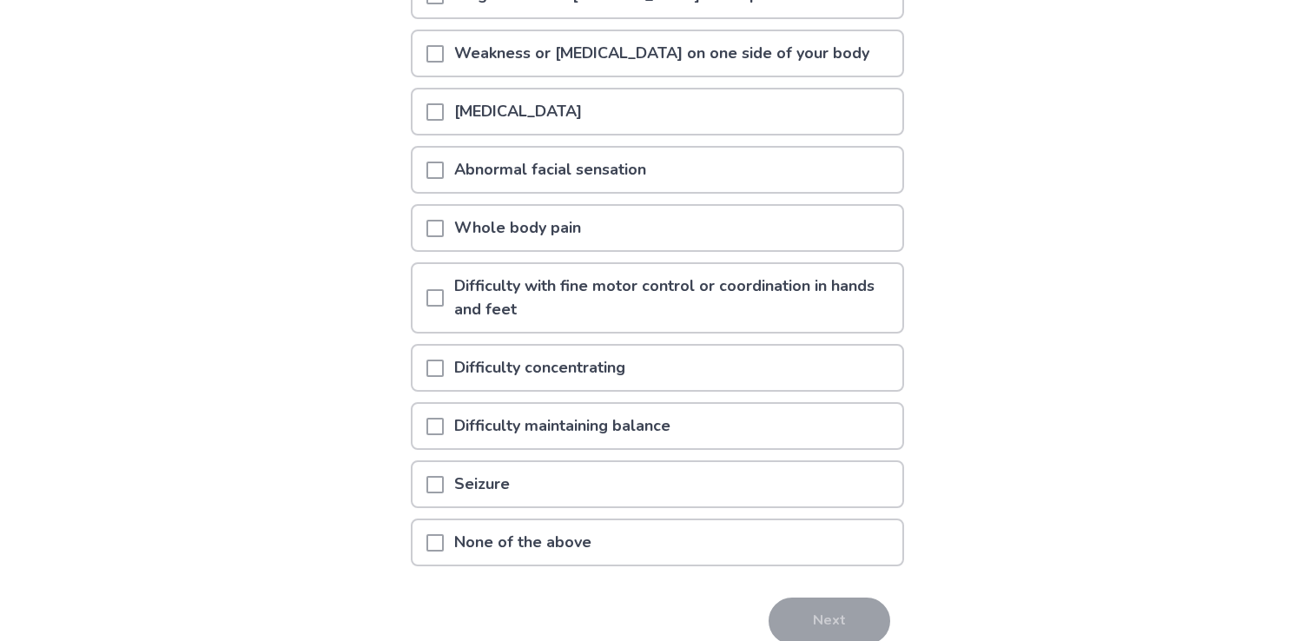
scroll to position [111, 0]
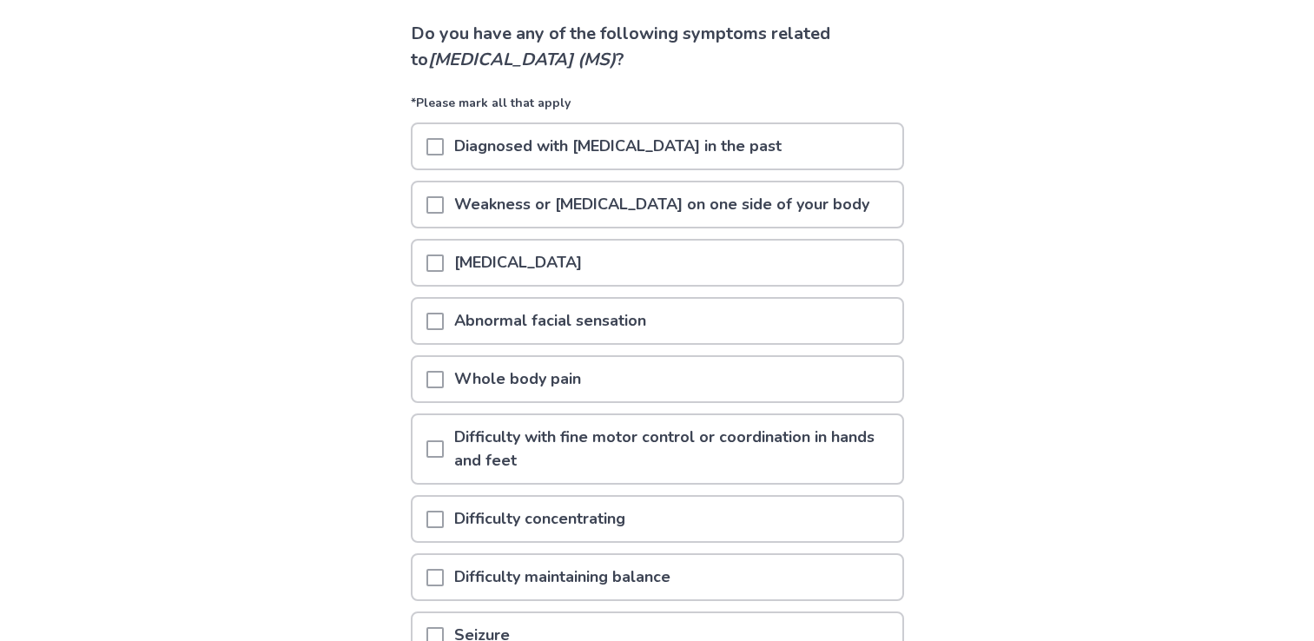
click at [439, 380] on span at bounding box center [434, 379] width 17 height 17
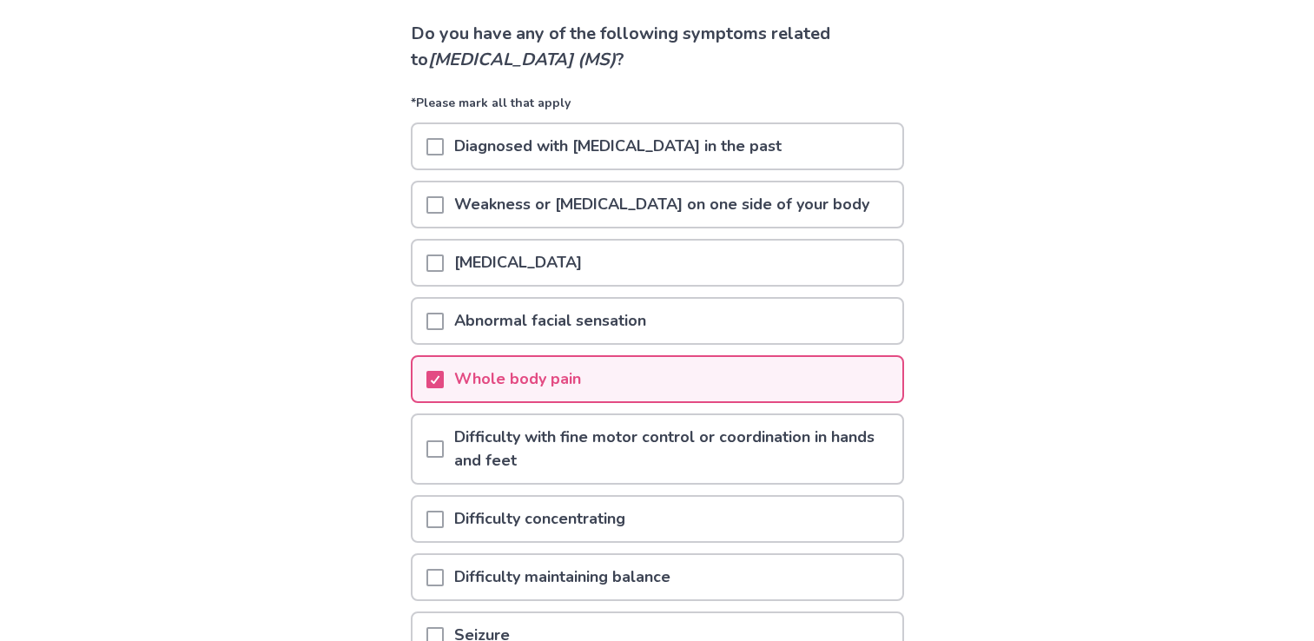
click at [441, 453] on span at bounding box center [434, 448] width 17 height 17
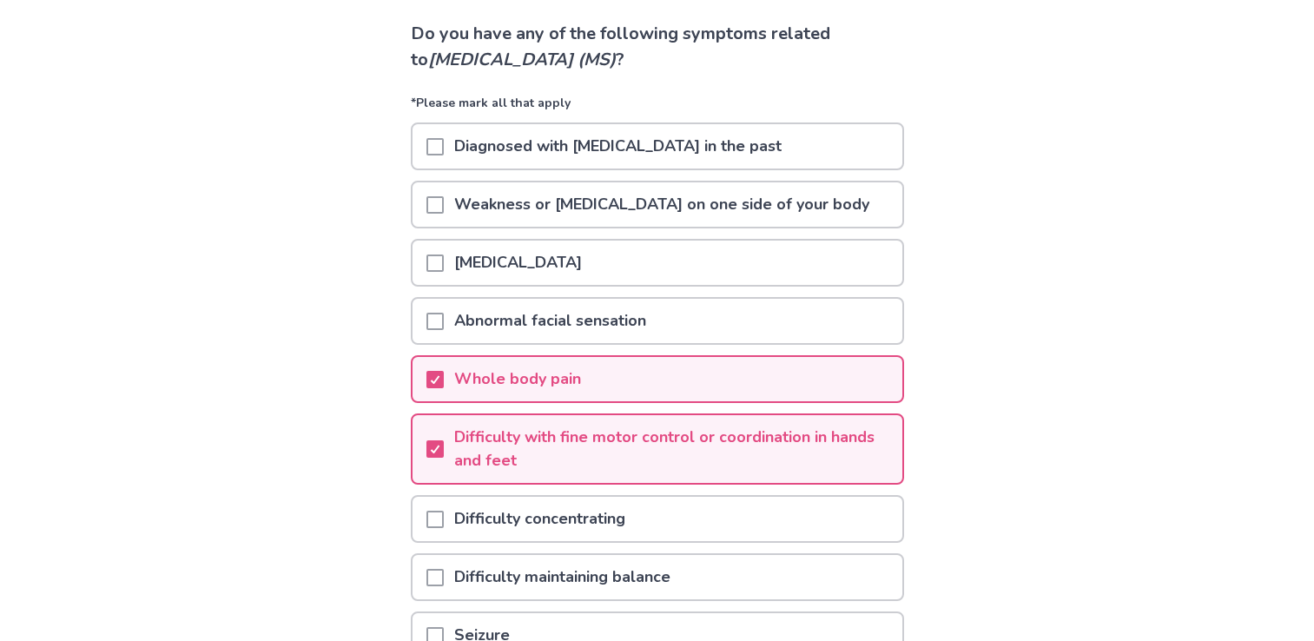
click at [444, 517] on span at bounding box center [434, 519] width 17 height 17
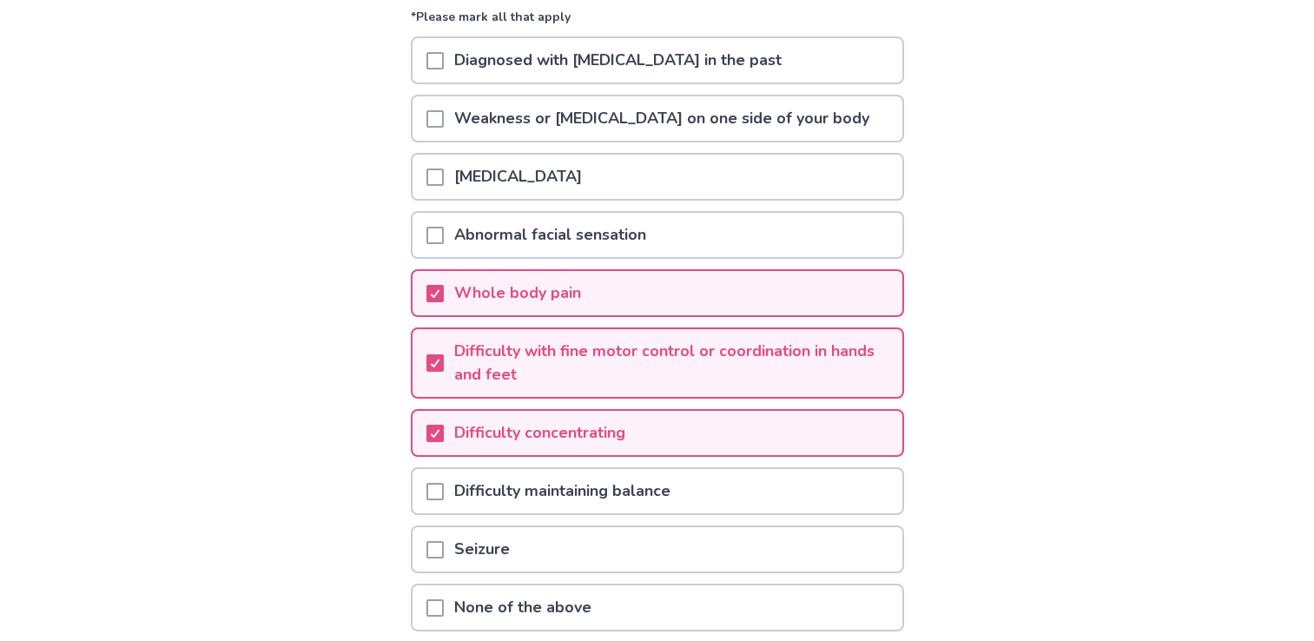
scroll to position [227, 0]
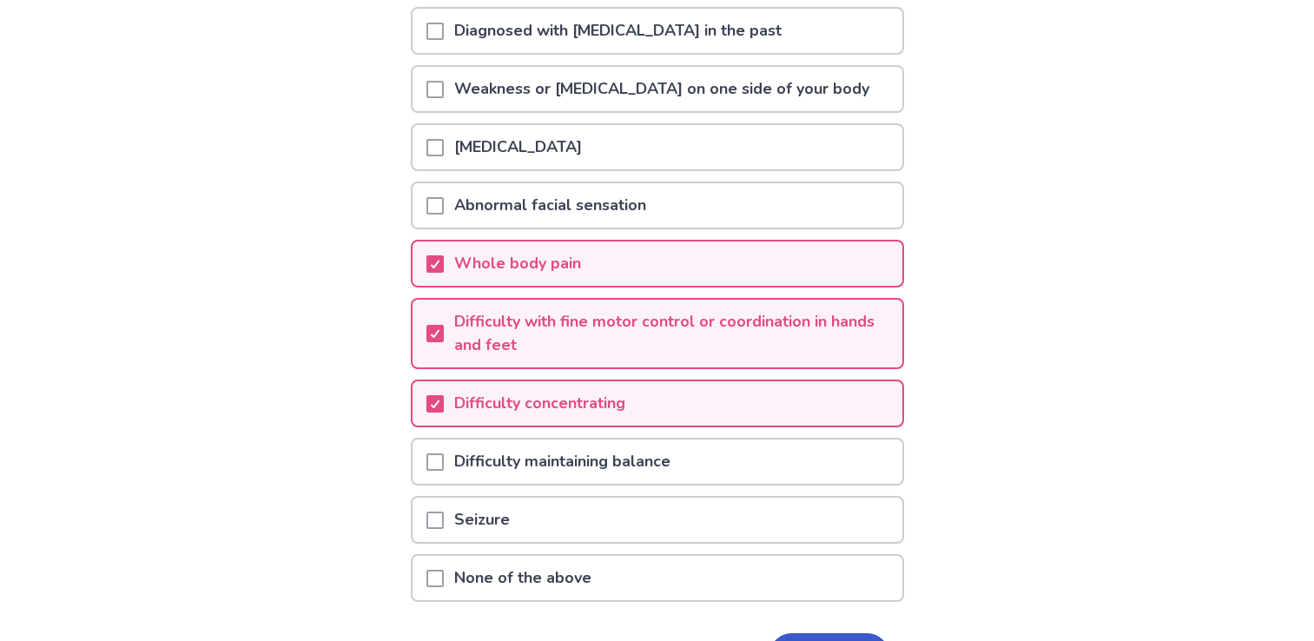
click at [440, 461] on span at bounding box center [434, 461] width 17 height 17
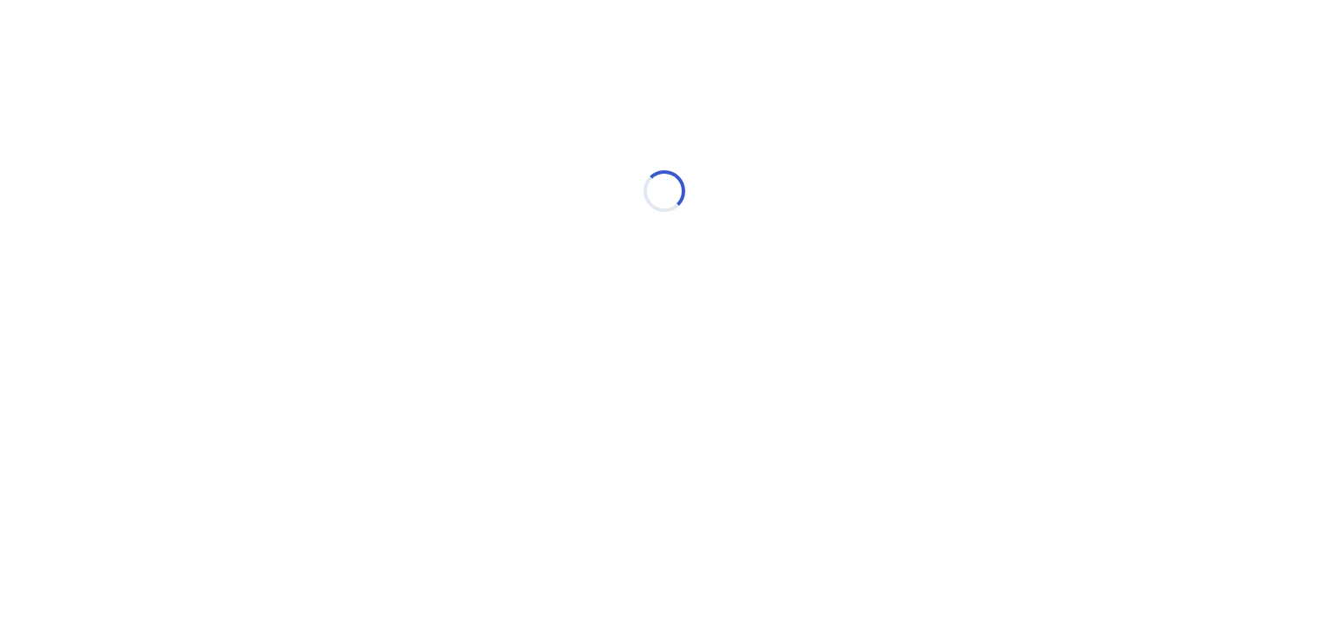
scroll to position [0, 0]
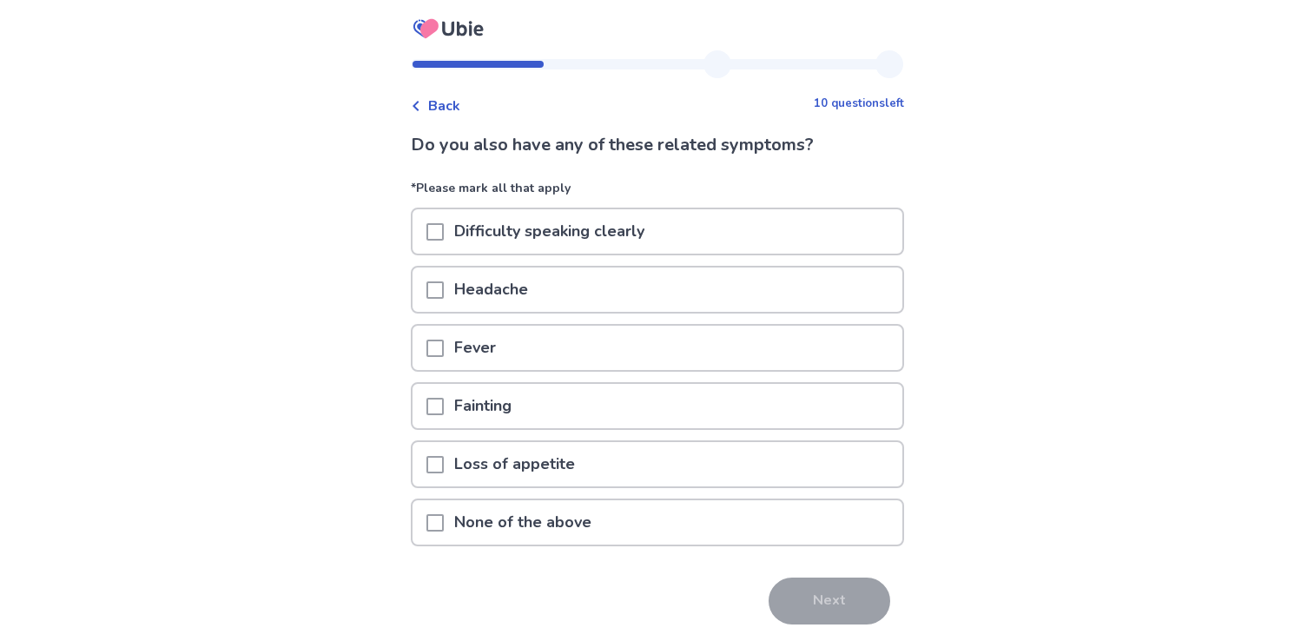
click at [444, 288] on span at bounding box center [434, 289] width 17 height 17
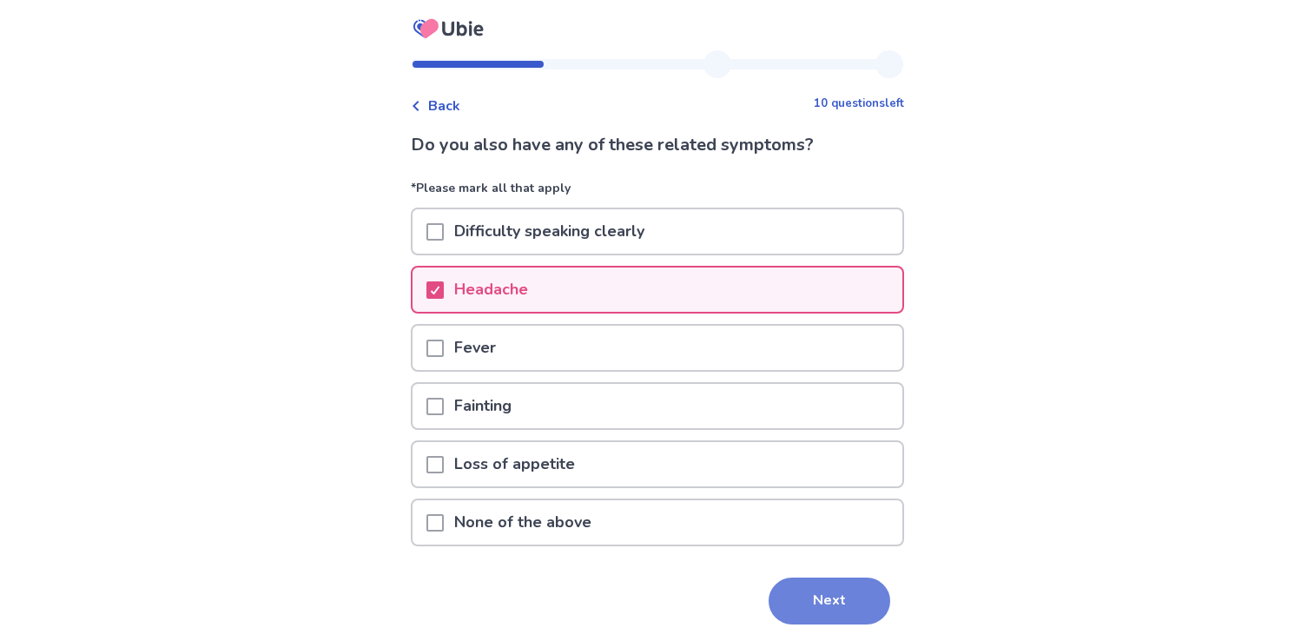
click at [821, 598] on button "Next" at bounding box center [830, 601] width 122 height 47
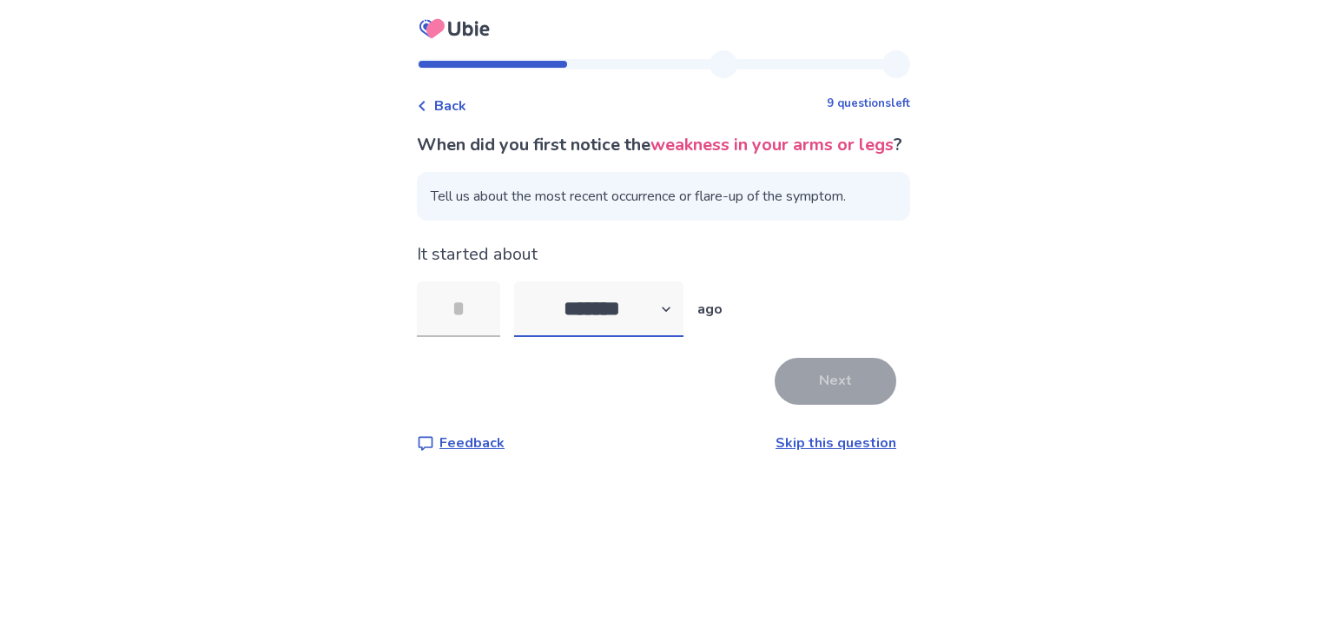
select select "*"
click at [466, 328] on input "tel" at bounding box center [458, 309] width 83 height 56
type input "*"
click at [823, 402] on button "Next" at bounding box center [836, 381] width 122 height 47
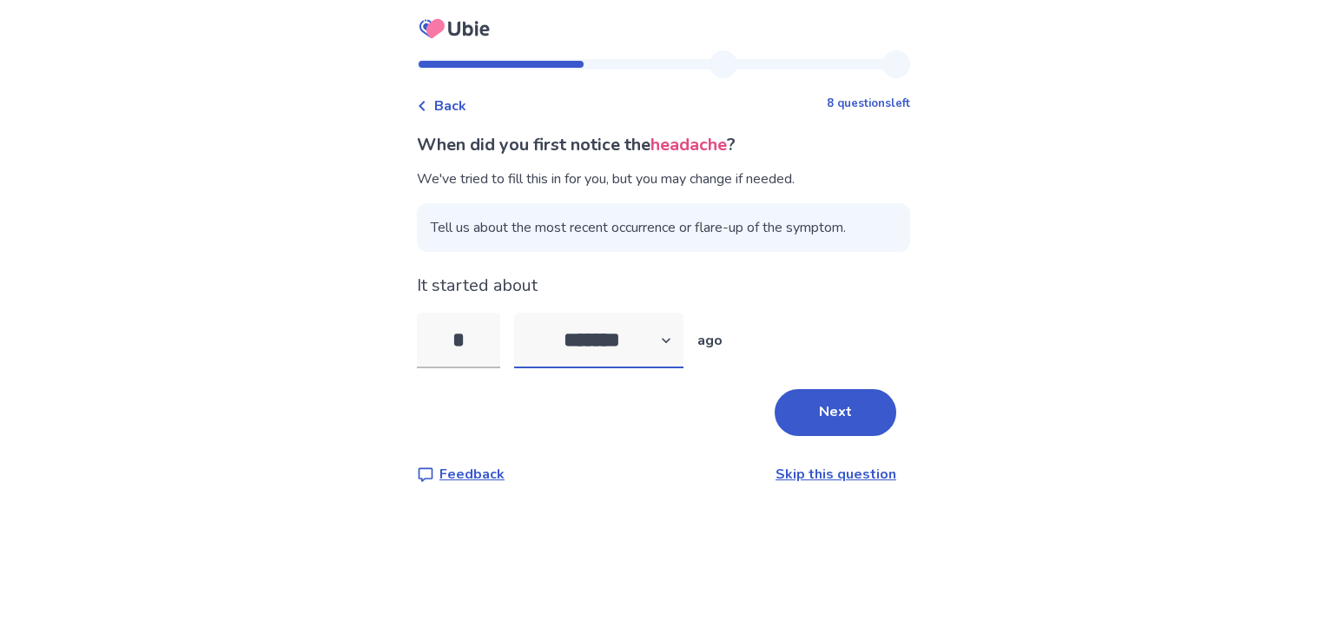
select select "*"
drag, startPoint x: 480, startPoint y: 333, endPoint x: 375, endPoint y: 328, distance: 105.2
click at [375, 328] on div "Back 8 questions left When did you first notice the headache ? We've tried to f…" at bounding box center [663, 320] width 1327 height 641
type input "*"
click at [840, 398] on button "Next" at bounding box center [836, 412] width 122 height 47
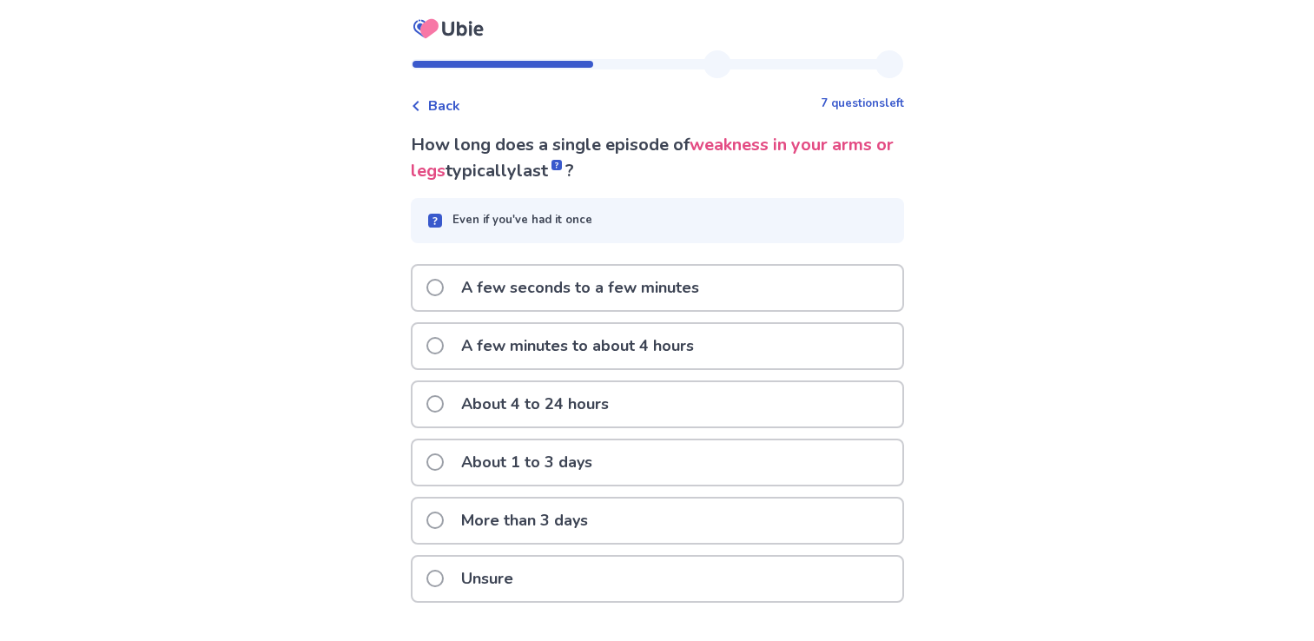
click at [444, 342] on span at bounding box center [434, 345] width 17 height 17
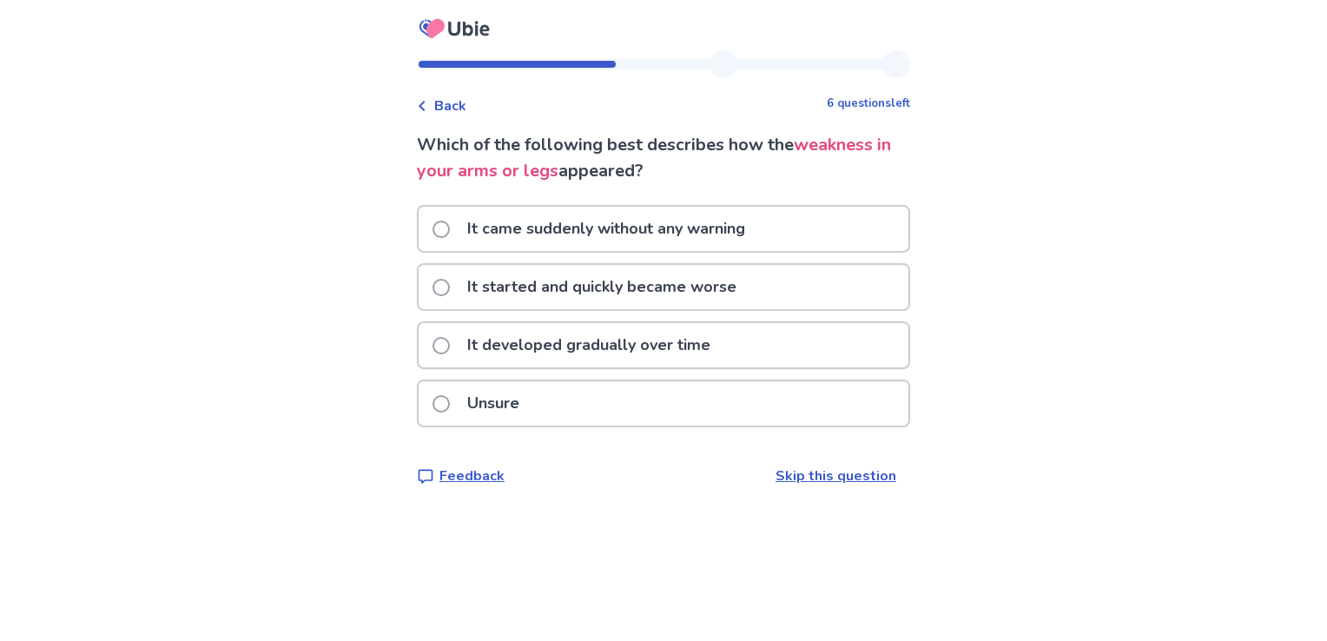
click at [448, 347] on span at bounding box center [440, 345] width 17 height 17
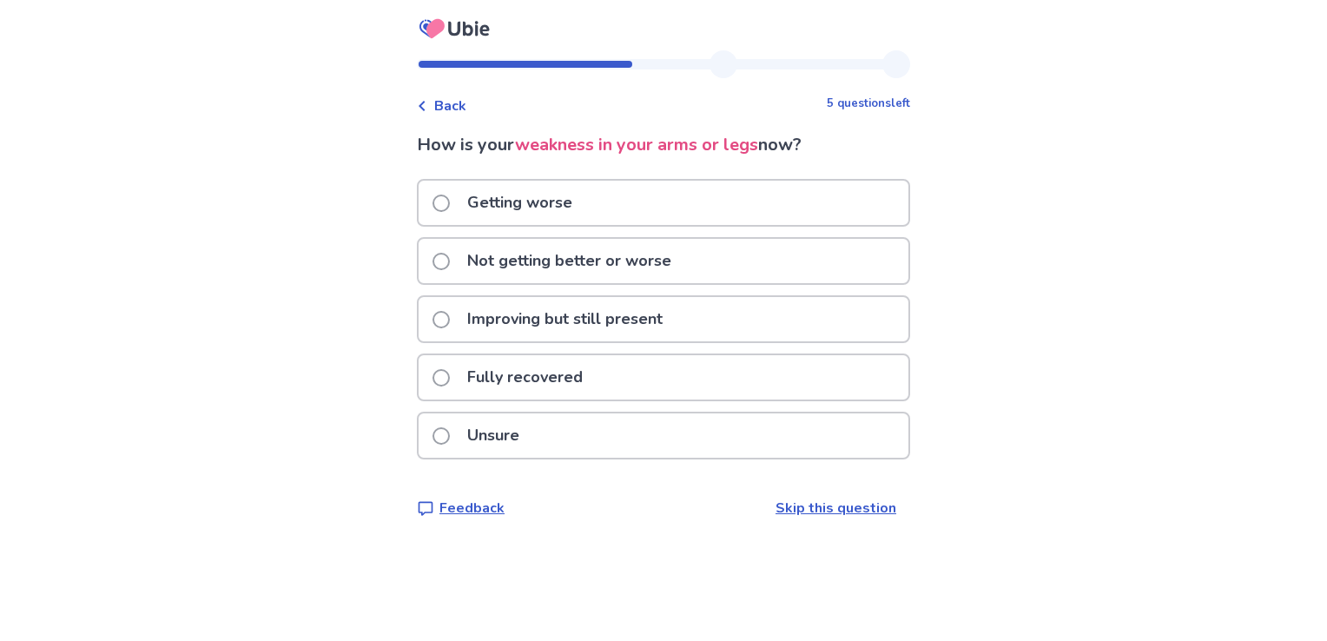
click at [460, 320] on label "Improving but still present" at bounding box center [552, 319] width 241 height 44
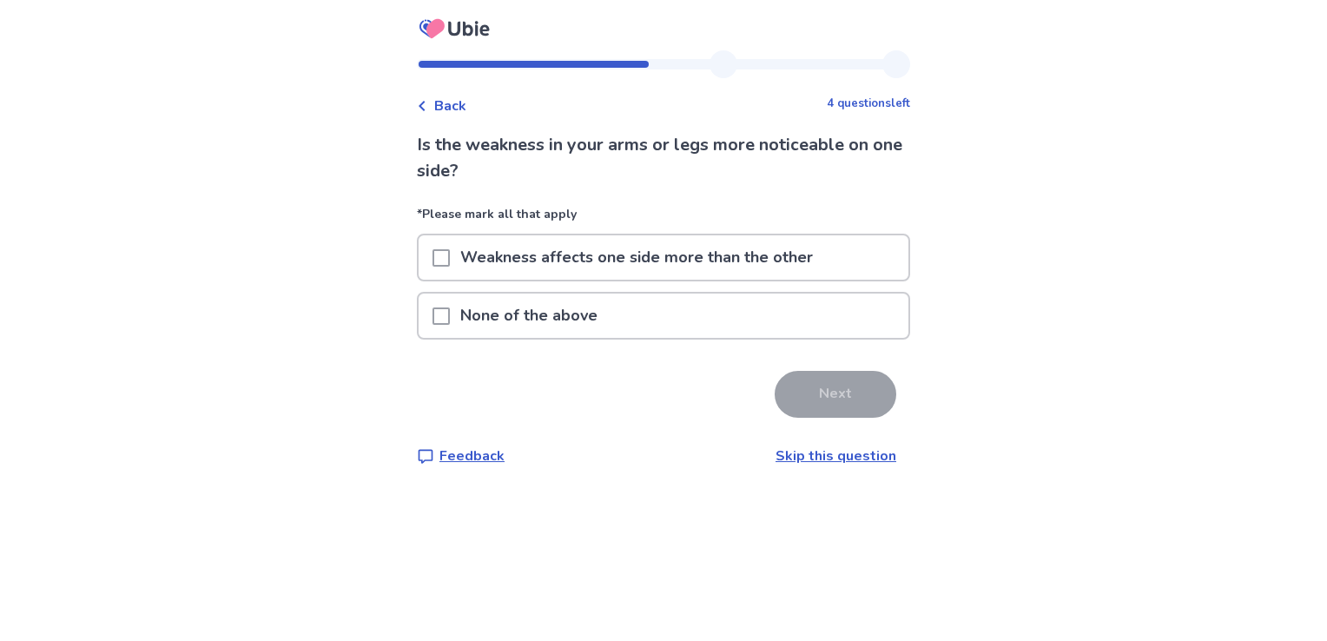
click at [450, 321] on span at bounding box center [440, 315] width 17 height 17
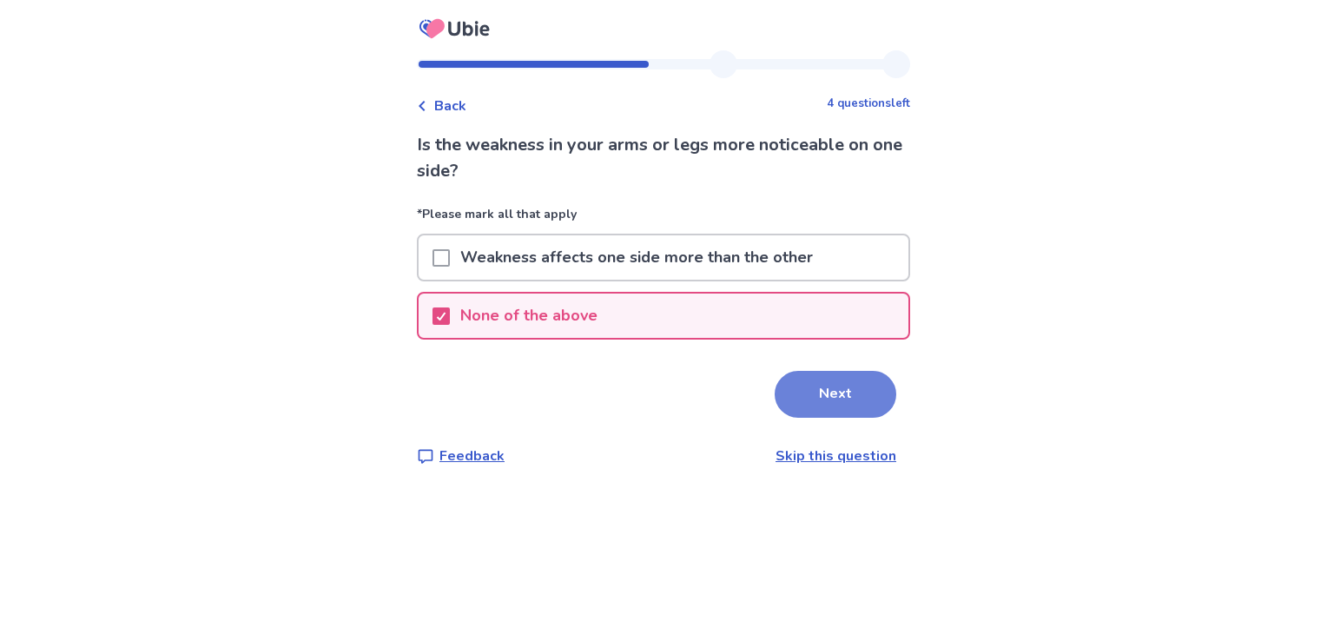
click at [818, 386] on button "Next" at bounding box center [836, 394] width 122 height 47
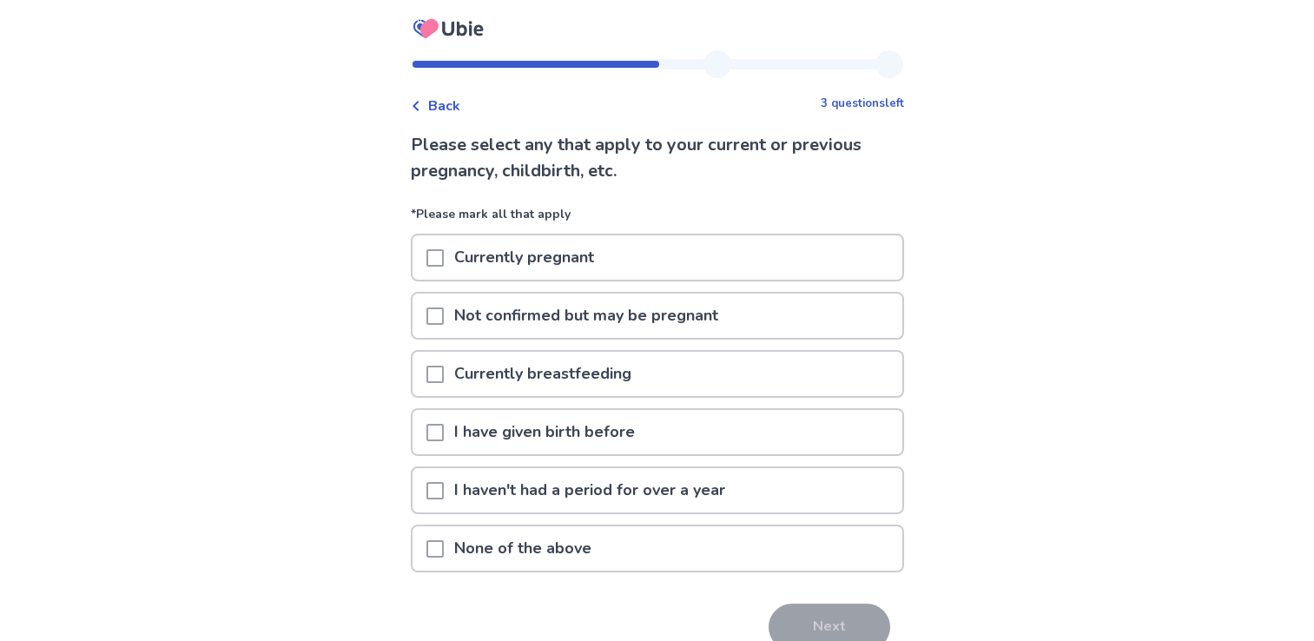
click at [443, 551] on span at bounding box center [434, 548] width 17 height 17
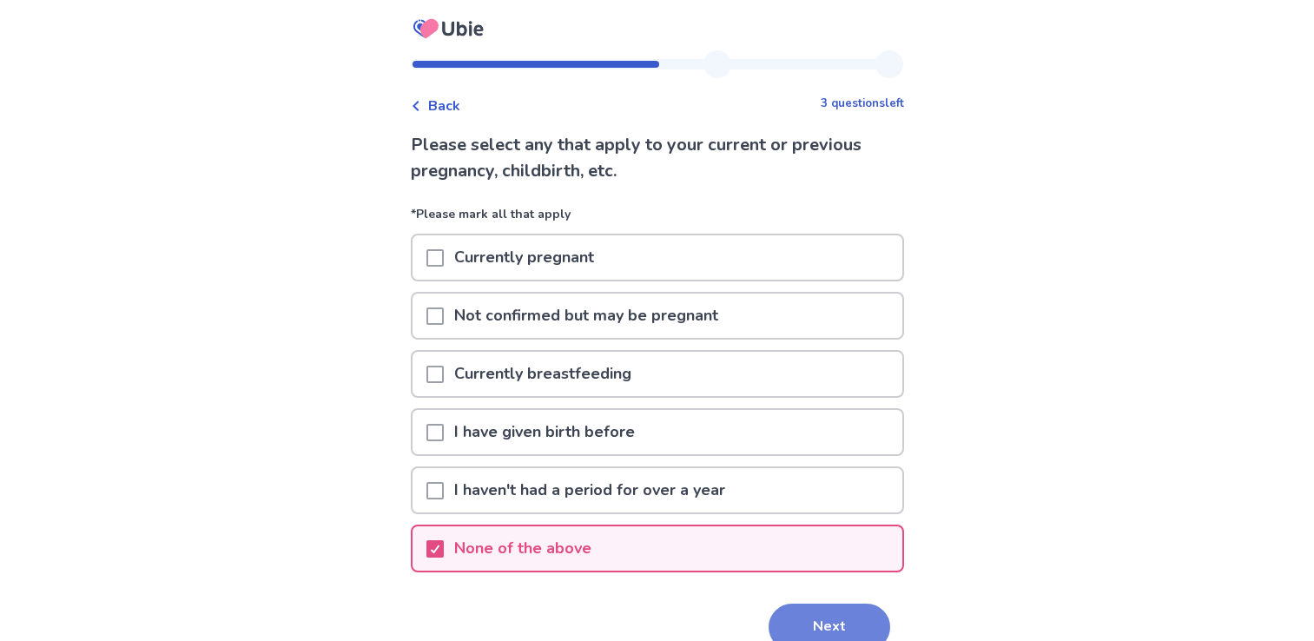
click at [799, 609] on button "Next" at bounding box center [830, 627] width 122 height 47
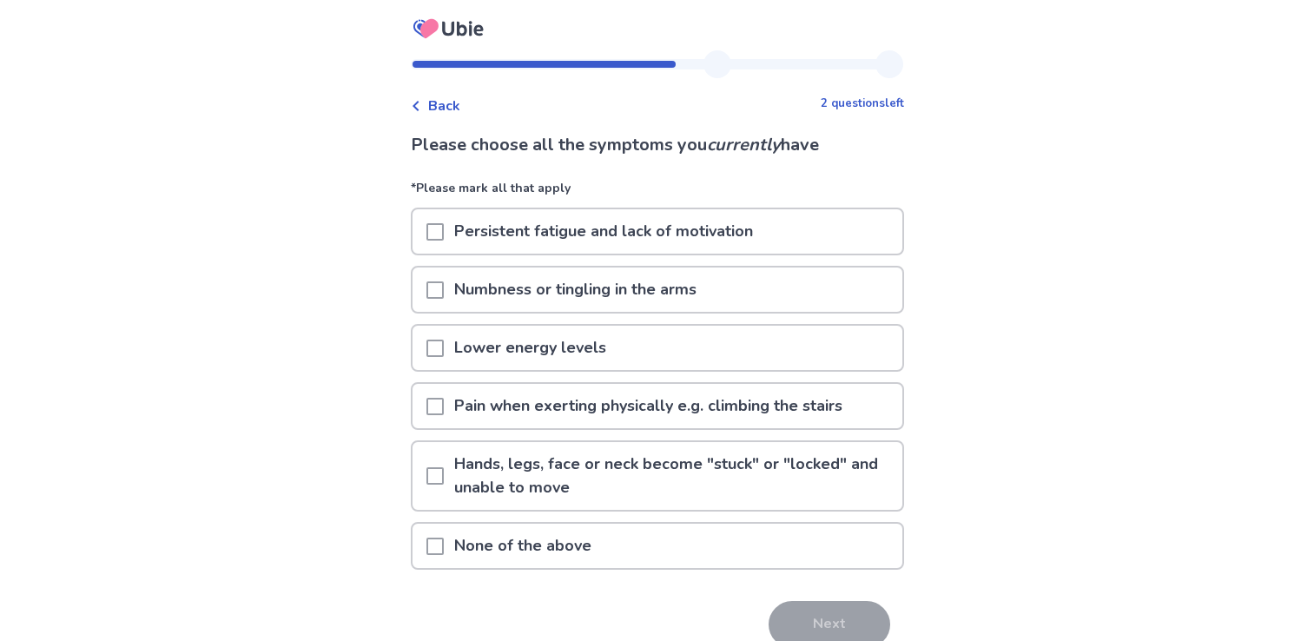
click at [438, 234] on span at bounding box center [434, 231] width 17 height 17
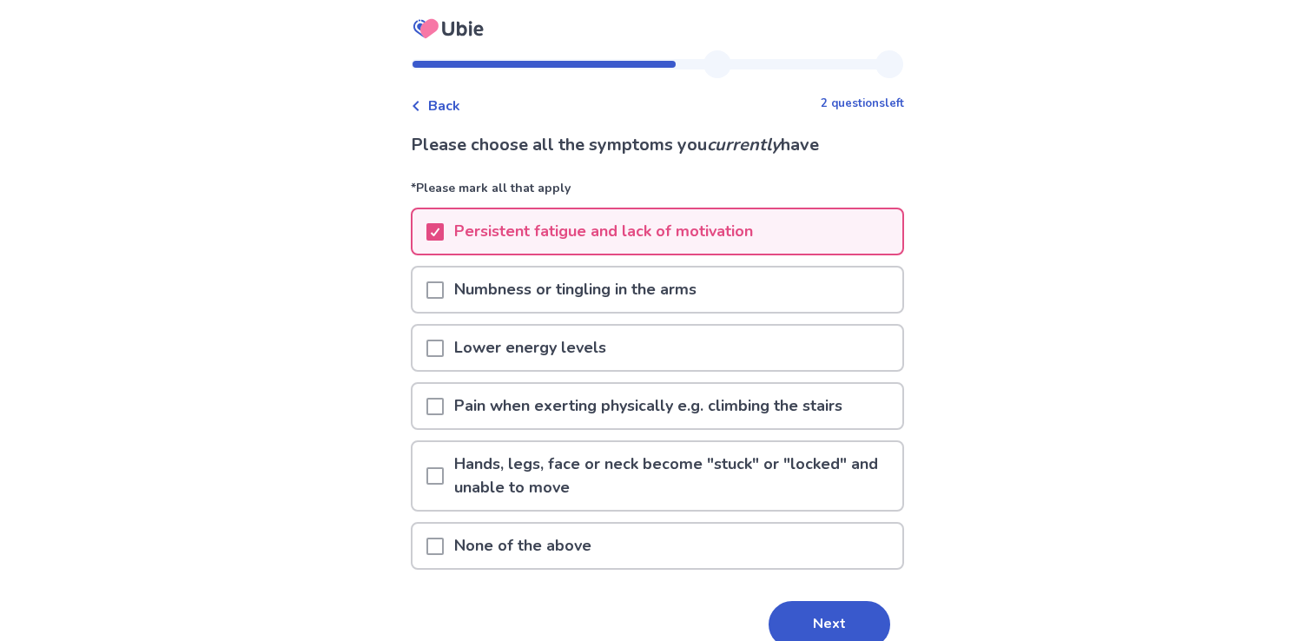
click at [444, 356] on span at bounding box center [434, 348] width 17 height 17
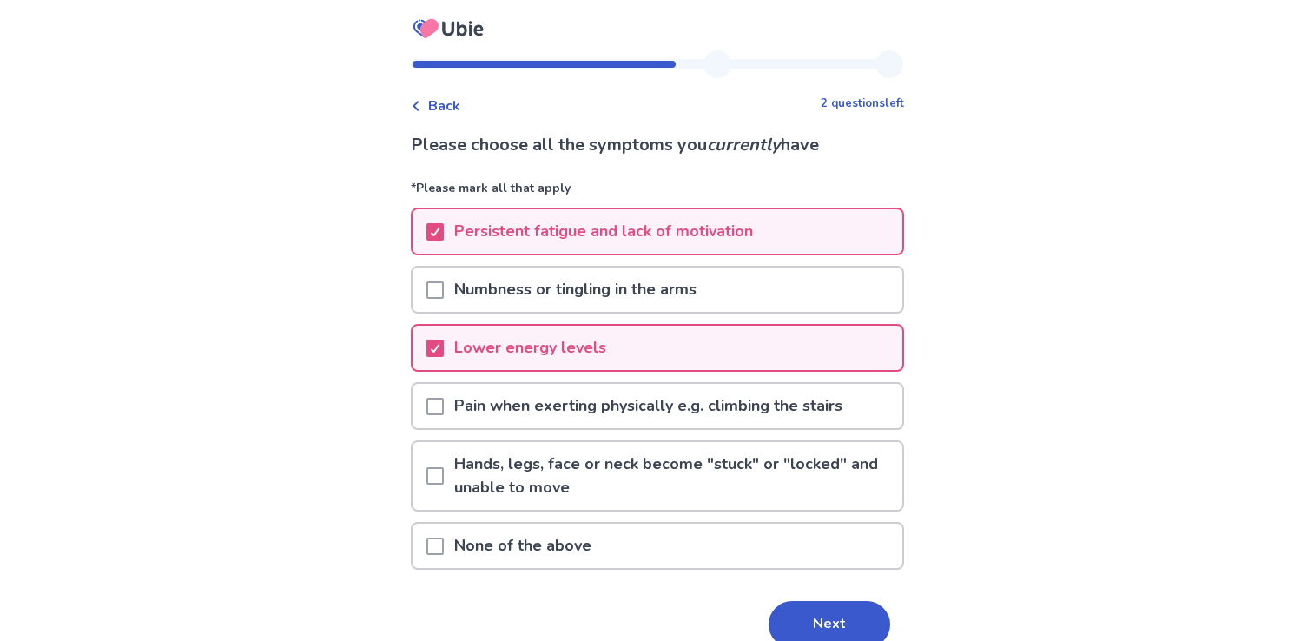
click at [443, 402] on span at bounding box center [434, 406] width 17 height 17
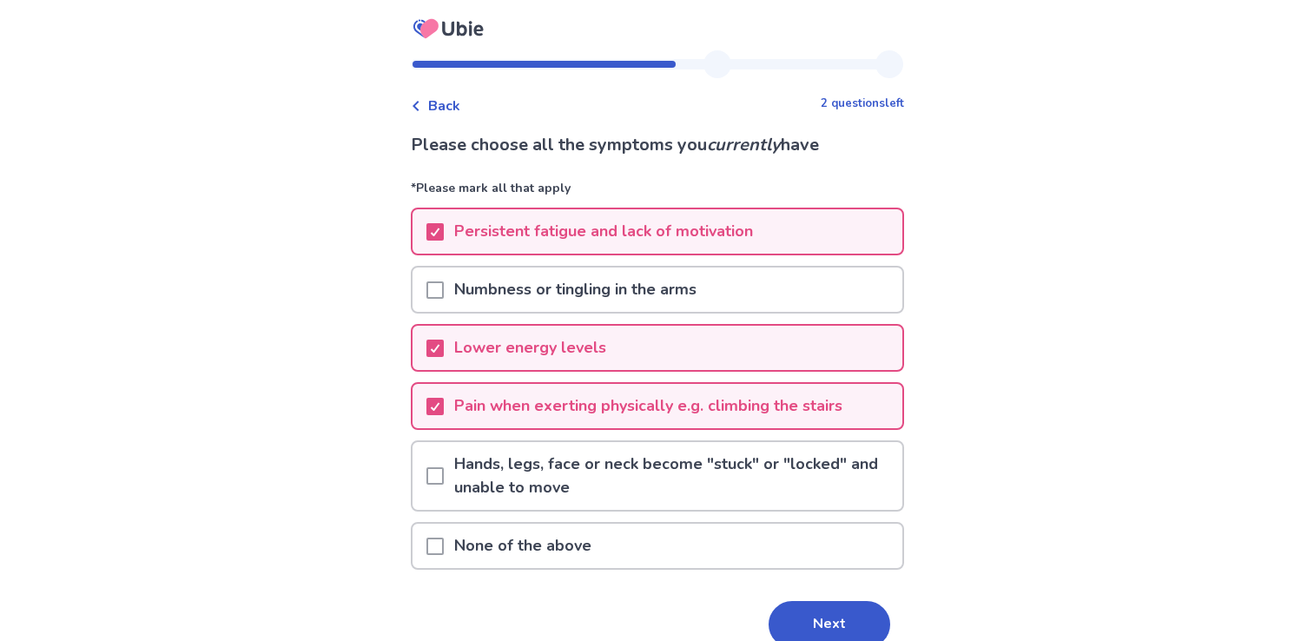
click at [444, 289] on span at bounding box center [434, 289] width 17 height 17
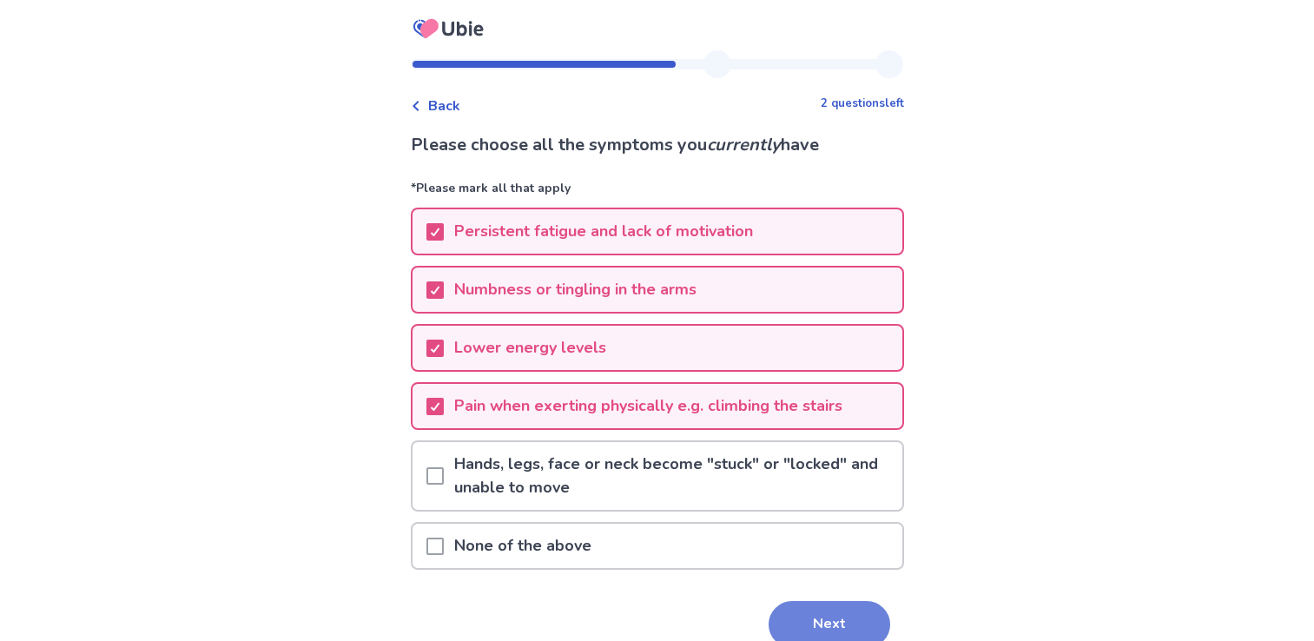
click at [809, 615] on button "Next" at bounding box center [830, 624] width 122 height 47
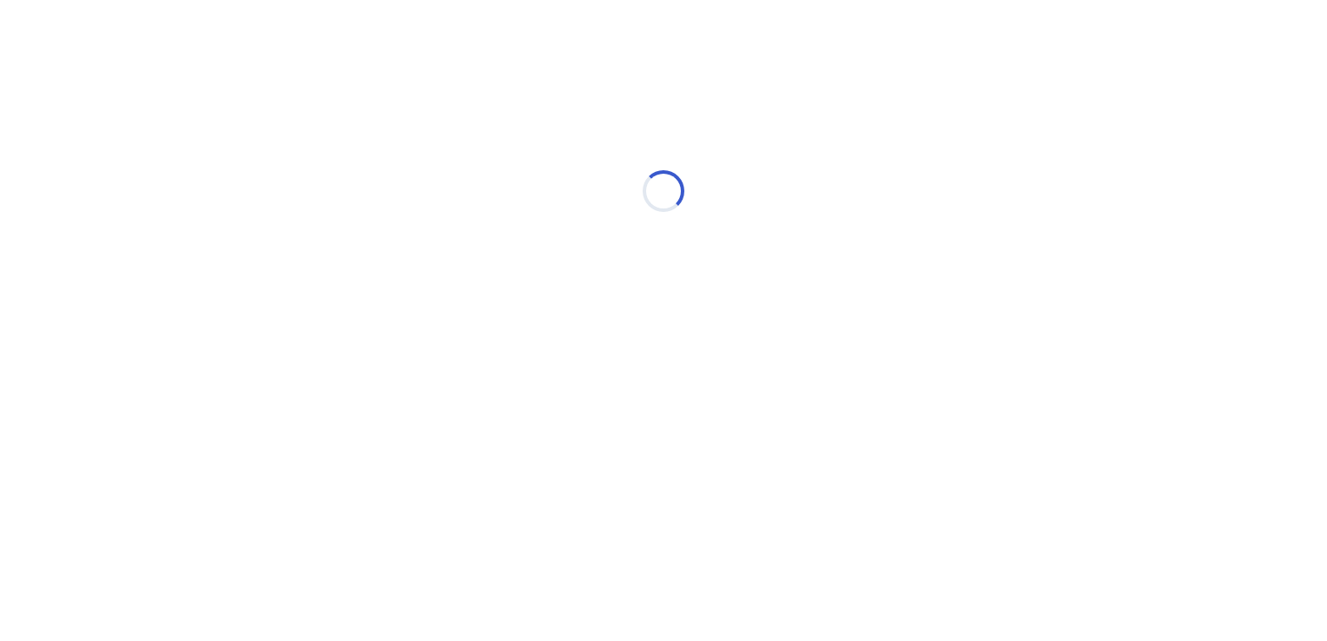
select select "*"
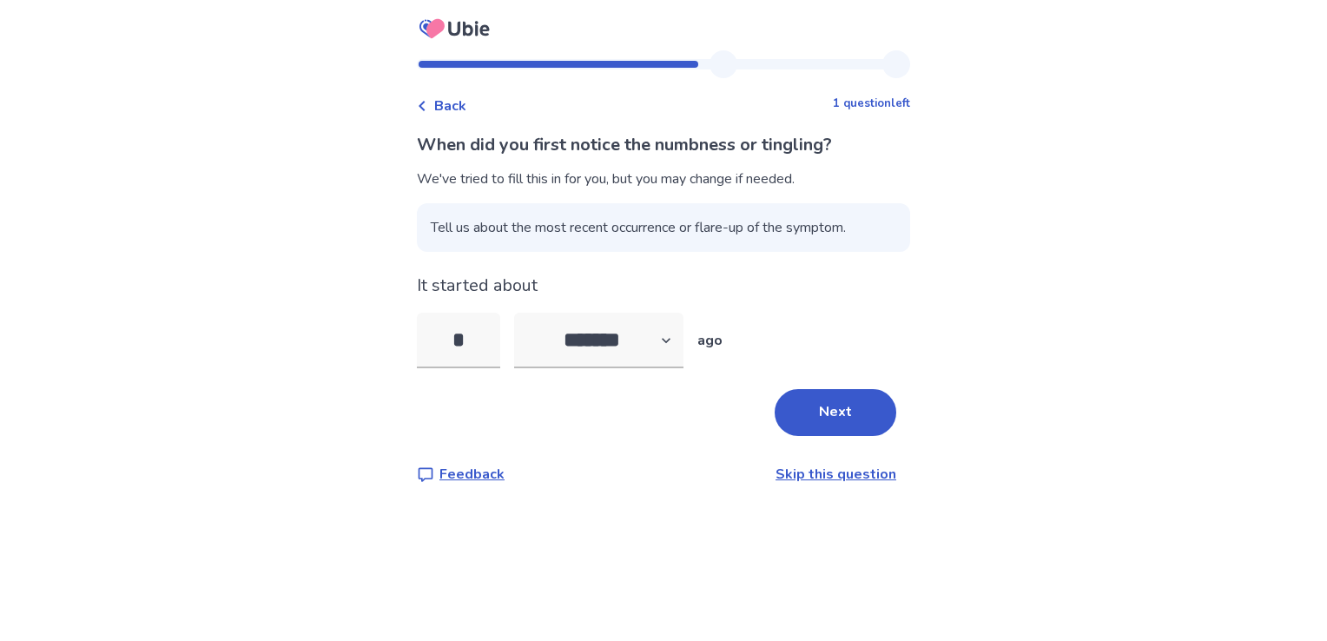
drag, startPoint x: 483, startPoint y: 337, endPoint x: 384, endPoint y: 335, distance: 99.0
click at [384, 335] on div "Back 1 question left When did you first notice the numbness or tingling? We've …" at bounding box center [663, 320] width 1327 height 641
type input "*"
click at [823, 403] on button "Next" at bounding box center [836, 412] width 122 height 47
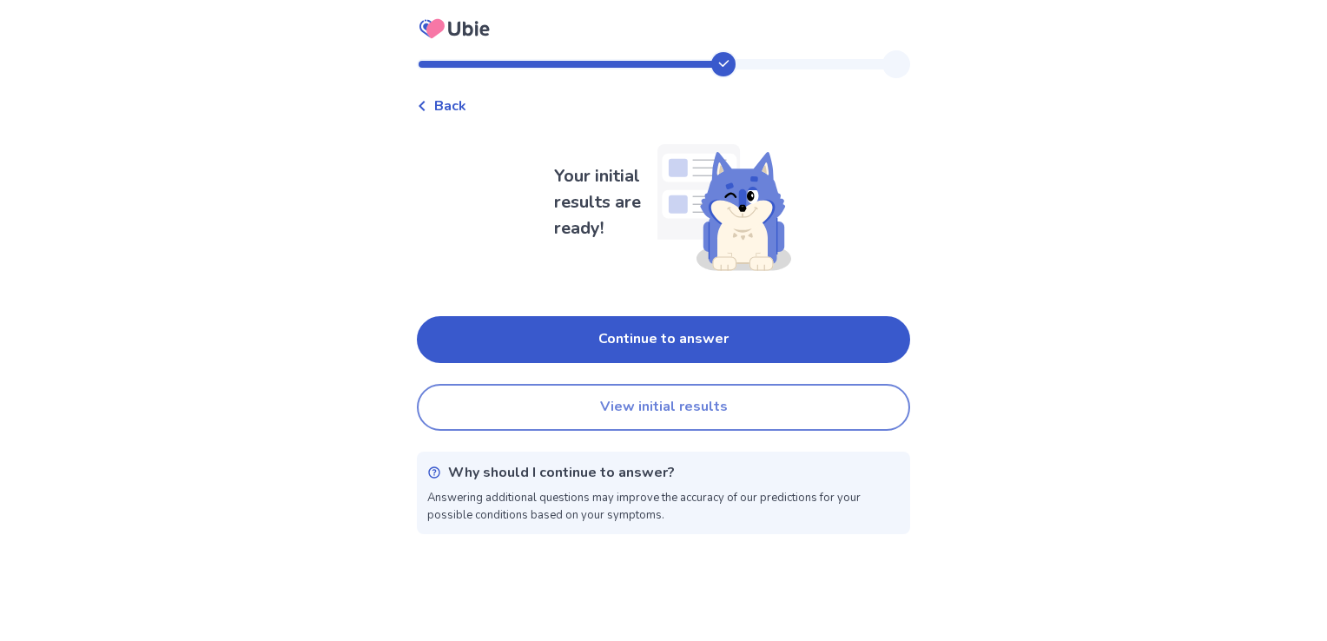
click at [661, 402] on button "View initial results" at bounding box center [663, 407] width 493 height 47
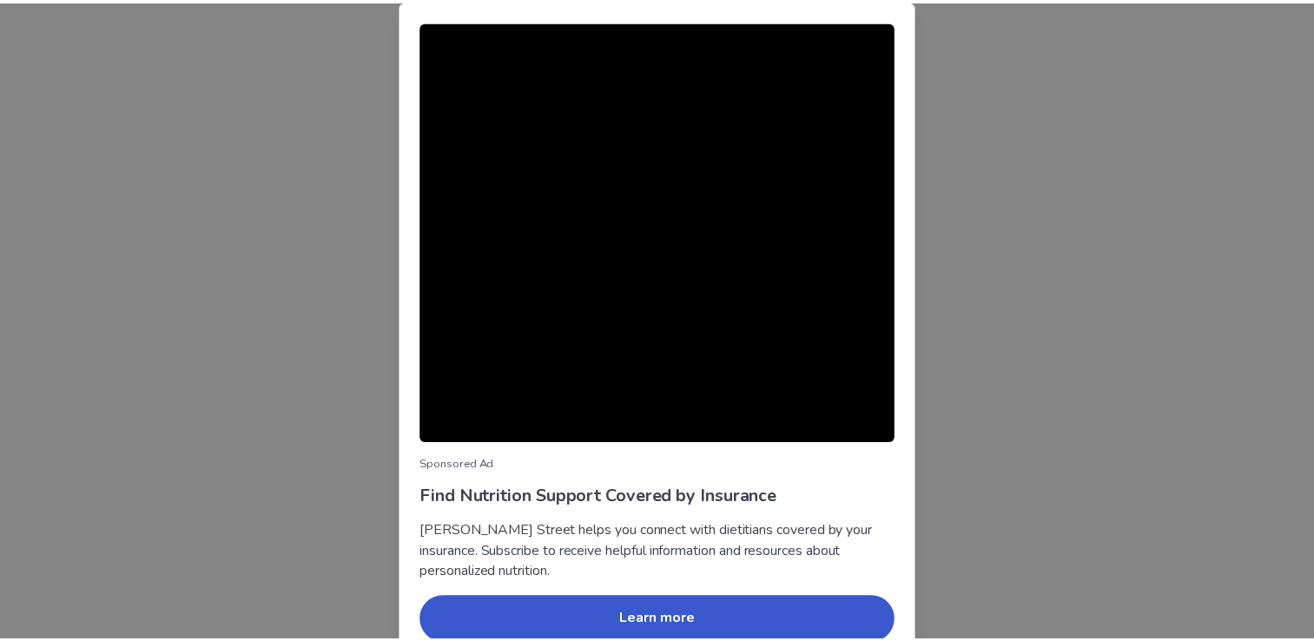
scroll to position [82, 0]
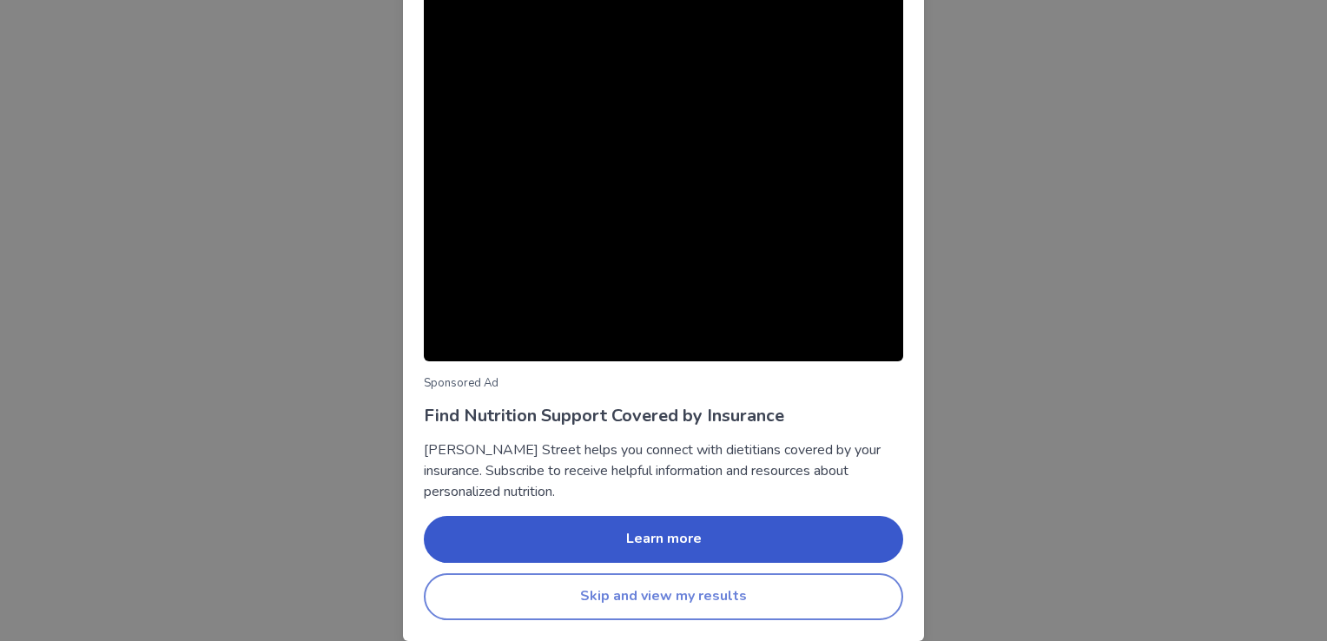
click at [655, 598] on button "Skip and view my results" at bounding box center [663, 596] width 479 height 47
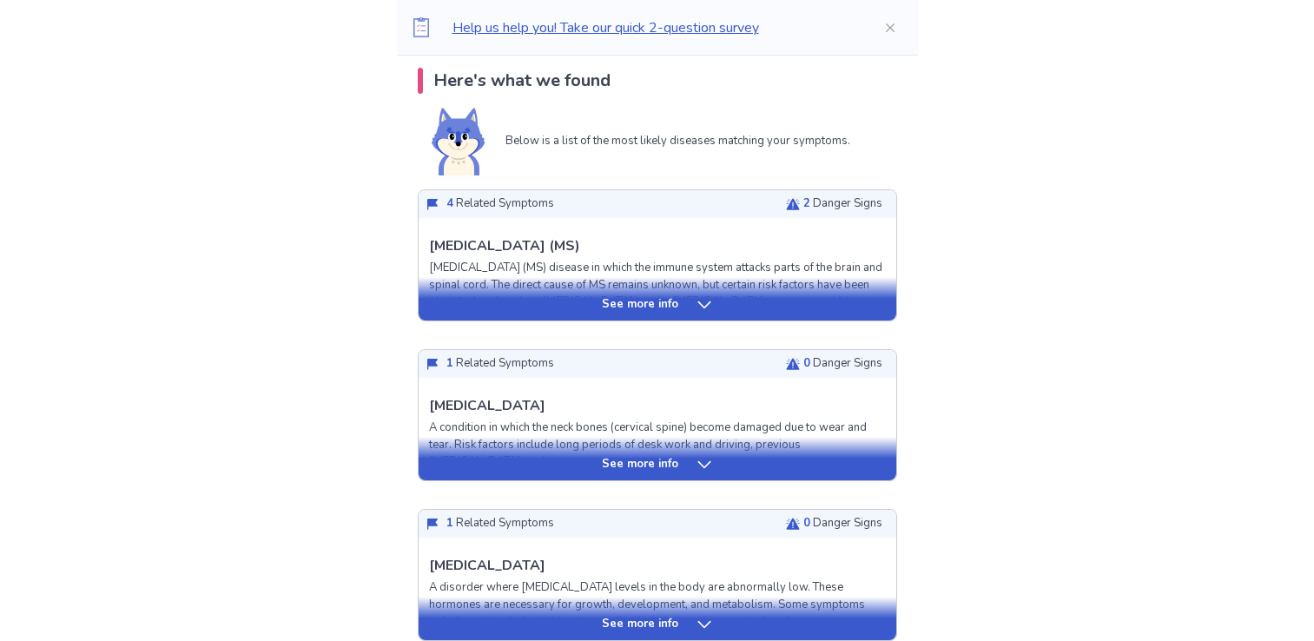
scroll to position [337, 0]
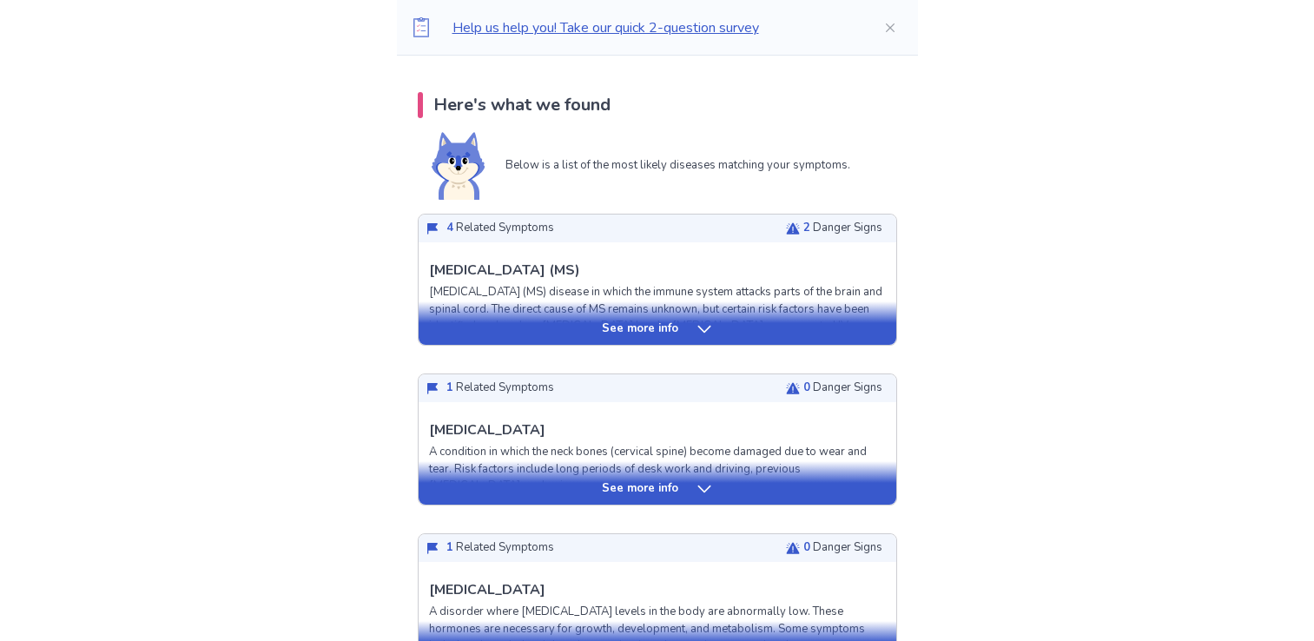
click at [646, 332] on p "See more info" at bounding box center [640, 328] width 76 height 17
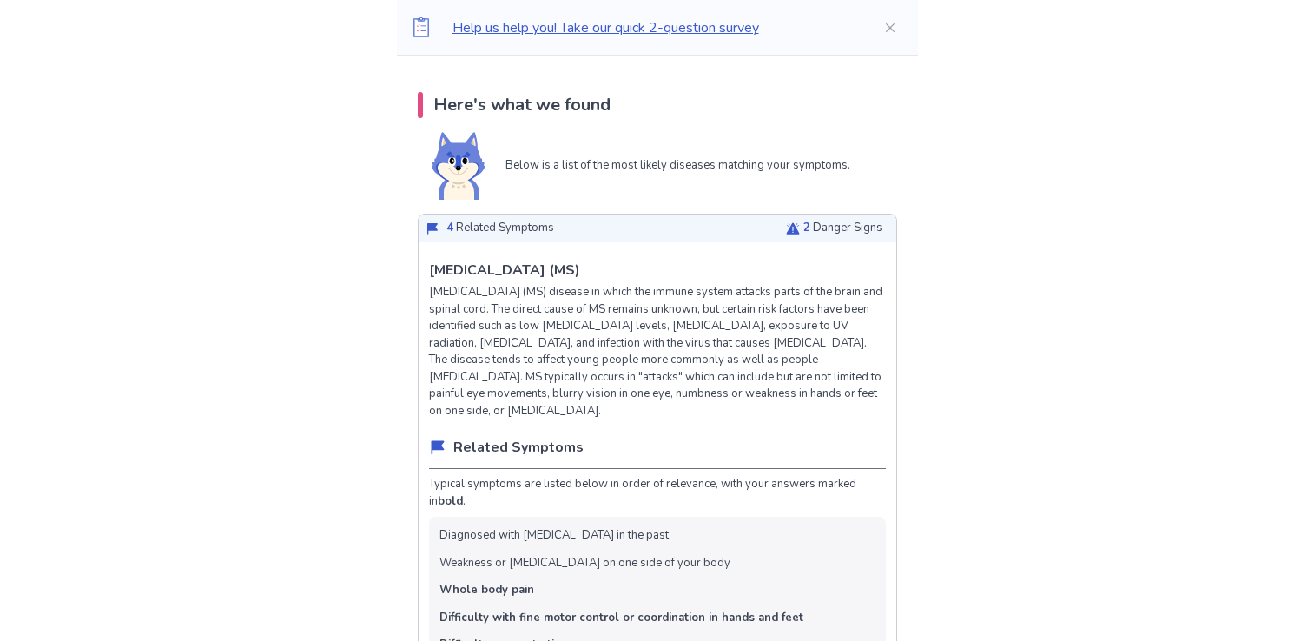
click at [580, 344] on p "[MEDICAL_DATA] (MS) disease in which the immune system attacks parts of the bra…" at bounding box center [657, 351] width 457 height 135
drag, startPoint x: 581, startPoint y: 344, endPoint x: 842, endPoint y: 340, distance: 260.6
click at [842, 340] on p "[MEDICAL_DATA] (MS) disease in which the immune system attacks parts of the bra…" at bounding box center [657, 351] width 457 height 135
drag, startPoint x: 868, startPoint y: 342, endPoint x: 601, endPoint y: 347, distance: 267.5
click at [601, 347] on p "[MEDICAL_DATA] (MS) disease in which the immune system attacks parts of the bra…" at bounding box center [657, 351] width 457 height 135
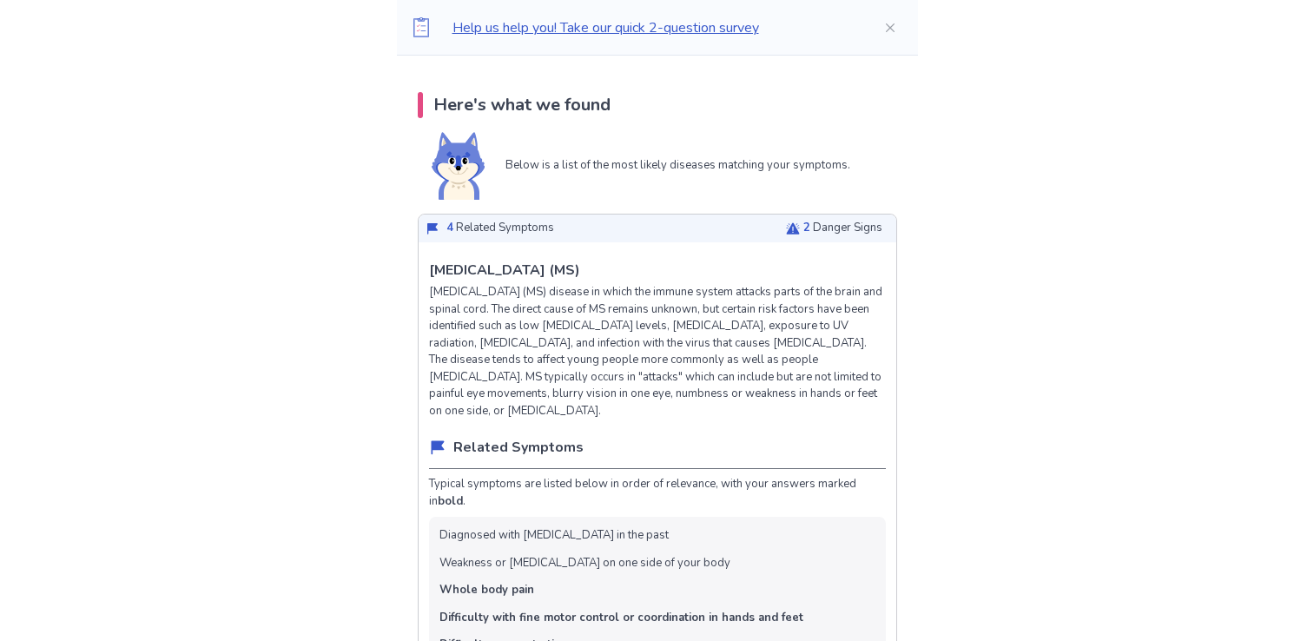
copy p "infection with the virus that causes [MEDICAL_DATA]."
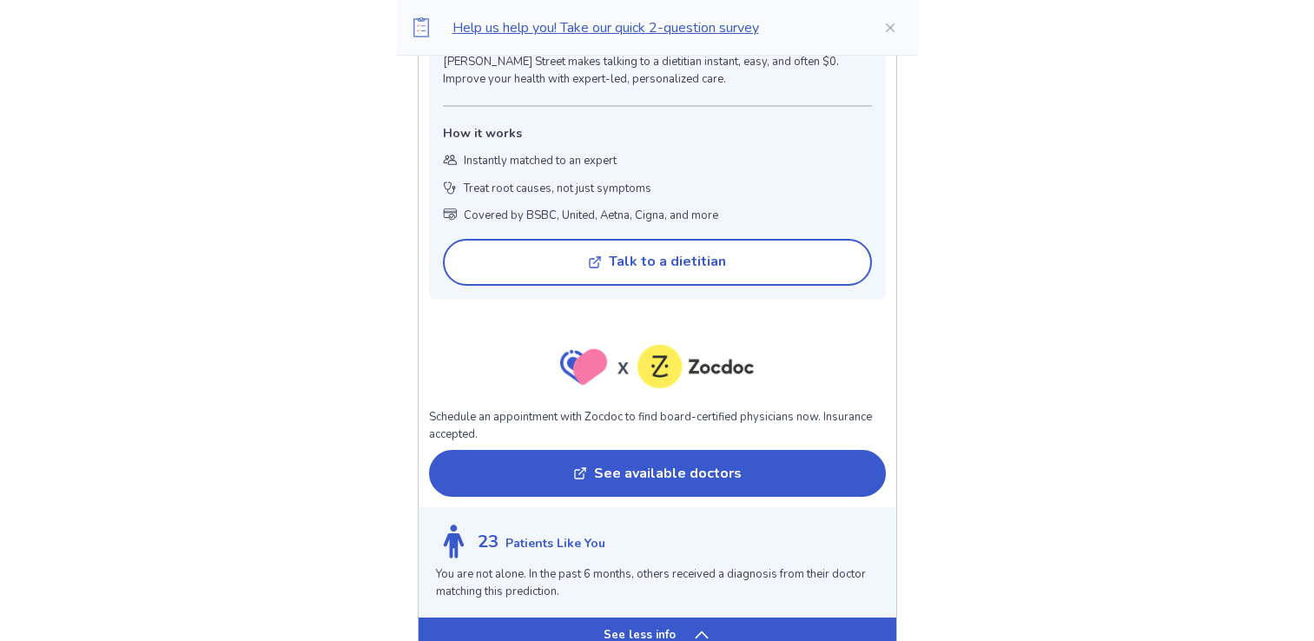
scroll to position [1632, 0]
